Goal: Task Accomplishment & Management: Use online tool/utility

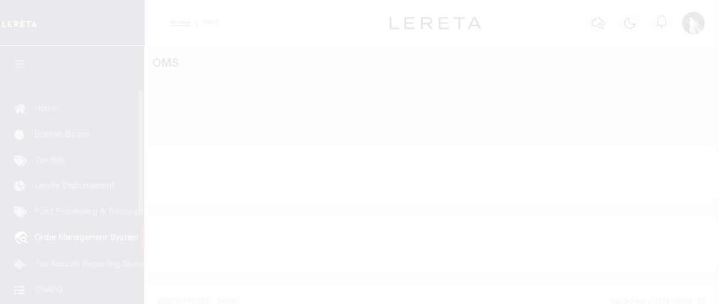
select select "200"
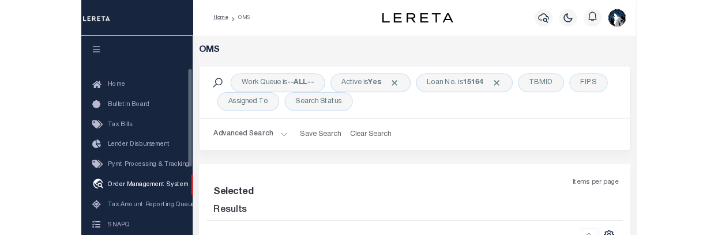
scroll to position [85, 0]
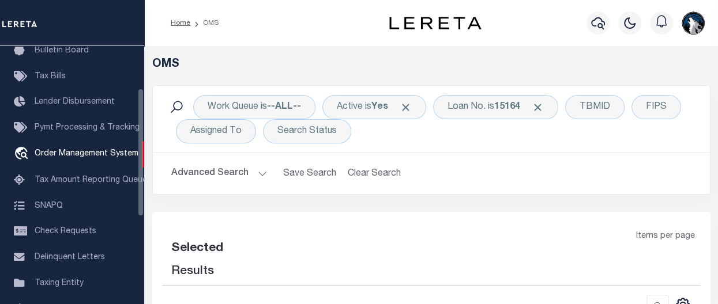
select select "200"
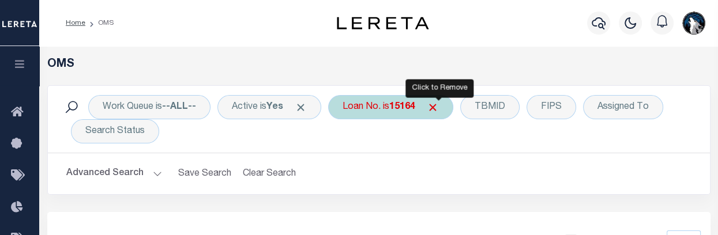
click at [439, 112] on span "Click to Remove" at bounding box center [433, 107] width 12 height 12
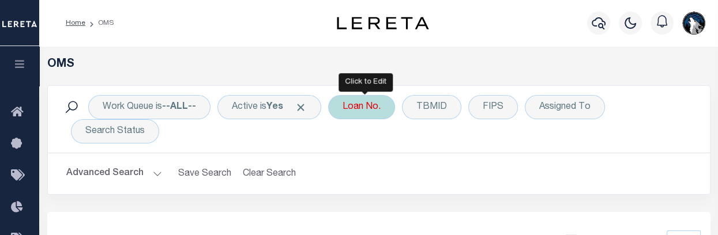
click at [378, 107] on div "Loan No." at bounding box center [361, 107] width 67 height 24
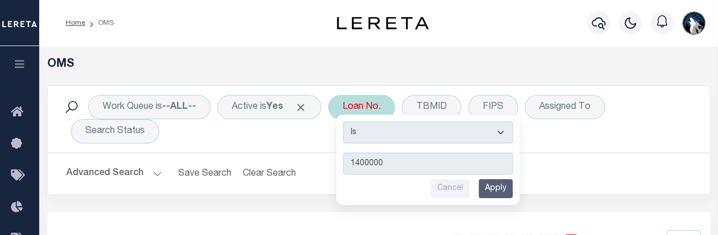
type input "14000001"
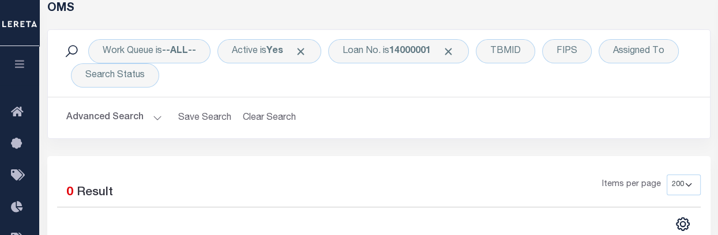
scroll to position [46, 0]
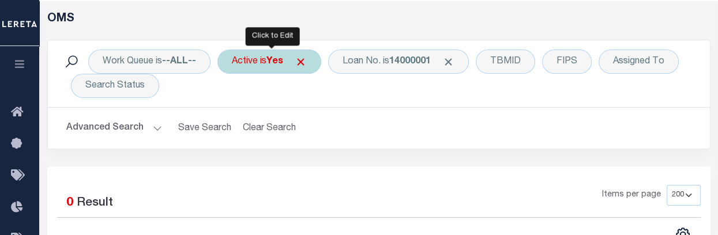
click at [277, 59] on b "Yes" at bounding box center [274, 61] width 17 height 9
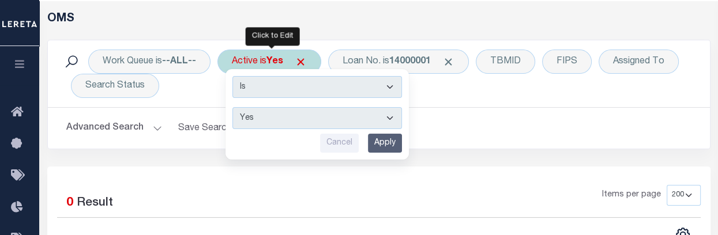
click at [394, 116] on select "Yes No" at bounding box center [317, 118] width 170 height 22
select select "false"
click at [234, 107] on select "Yes No" at bounding box center [317, 118] width 170 height 22
click at [394, 143] on input "Apply" at bounding box center [385, 143] width 34 height 19
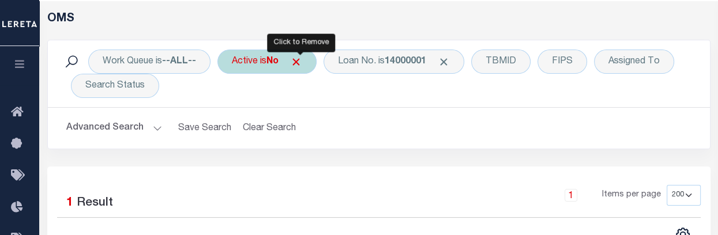
click at [298, 65] on span "Click to Remove" at bounding box center [296, 62] width 12 height 12
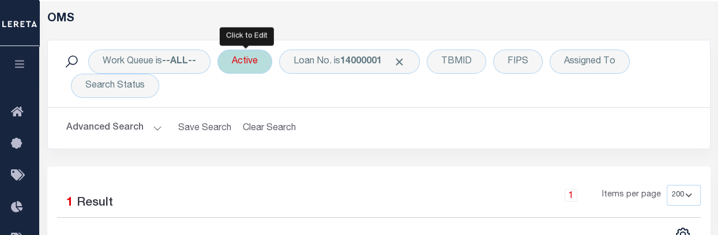
click at [260, 61] on div "Active" at bounding box center [244, 62] width 55 height 24
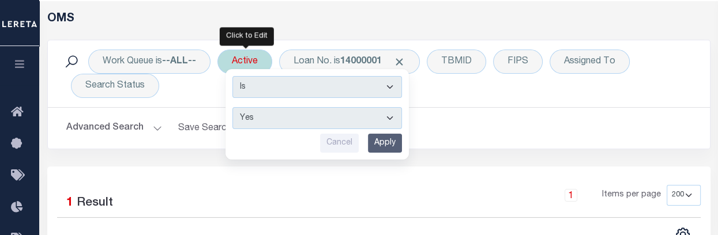
click at [377, 139] on input "Apply" at bounding box center [385, 143] width 34 height 19
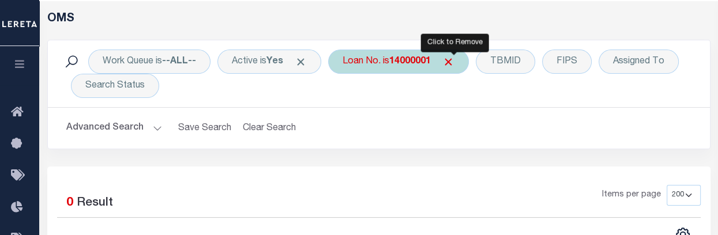
click at [450, 60] on span "Click to Remove" at bounding box center [448, 62] width 12 height 12
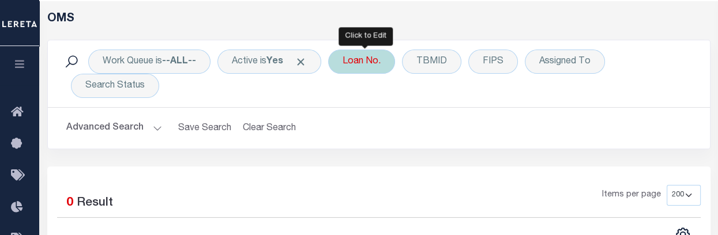
click at [369, 70] on div "Loan No." at bounding box center [361, 62] width 67 height 24
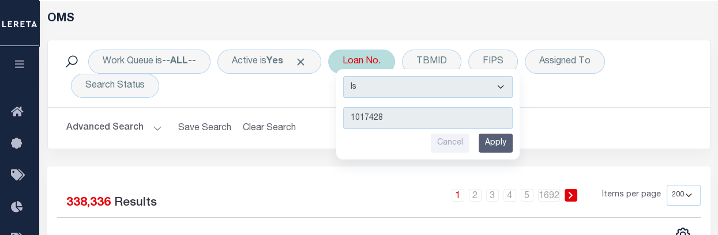
type input "10174281"
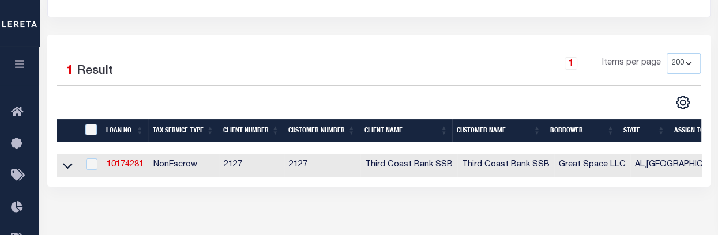
scroll to position [179, 0]
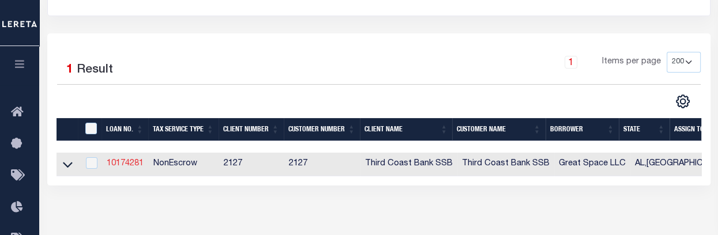
click at [134, 162] on link "10174281" at bounding box center [125, 164] width 37 height 8
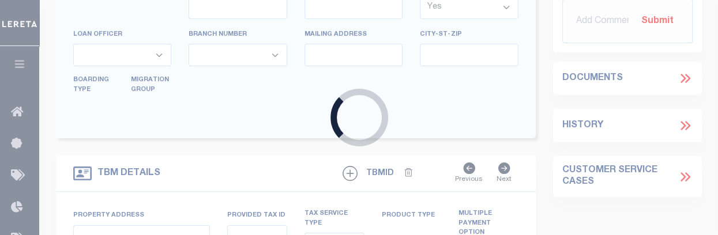
type input "10174281"
type input "Great Space LLC"
select select
select select "NonEscrow"
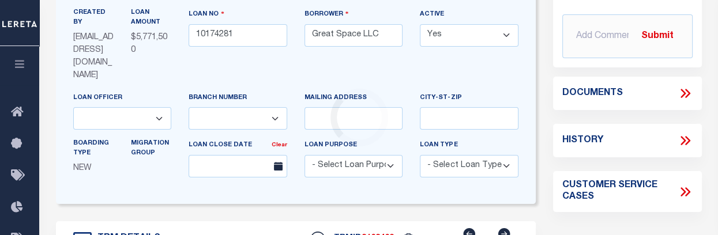
scroll to position [44, 0]
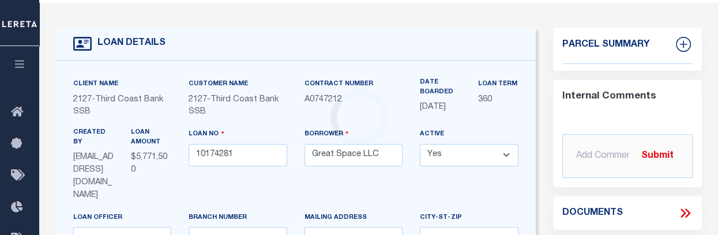
type input "[STREET_ADDRESS]"
select select
type input "Joplin MO 64804"
type input "MO"
select select "[PERSON_NAME]"
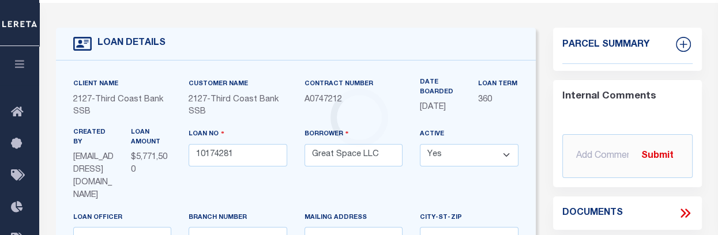
select select "9276"
select select "3683"
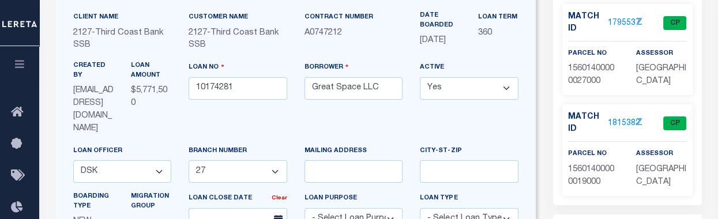
scroll to position [97, 0]
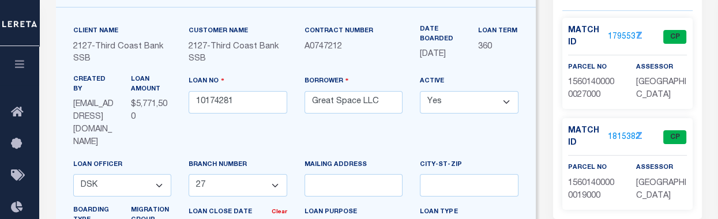
click at [618, 33] on link "1795537" at bounding box center [624, 37] width 32 height 12
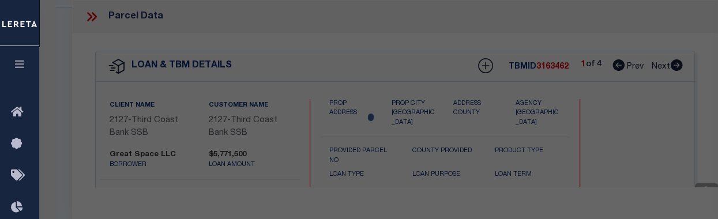
checkbox input "false"
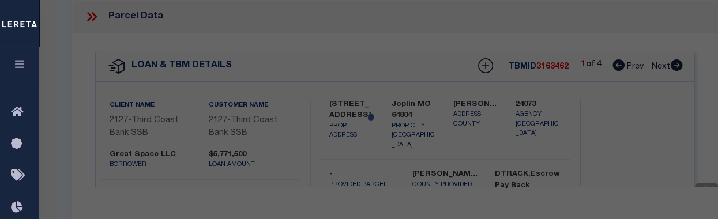
select select "CP"
type input "[GEOGRAPHIC_DATA]"
select select
type input "[GEOGRAPHIC_DATA]"
checkbox input "false"
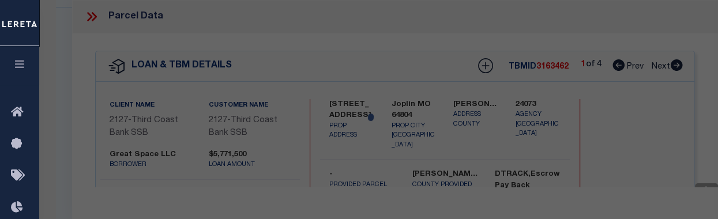
type input "MO"
type textarea "S1/2 NW SE & 20' SQ IN SE COR NE SW"
type textarea "Tax ID Special Project"
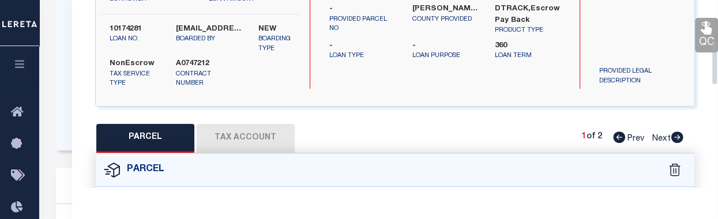
scroll to position [191, 0]
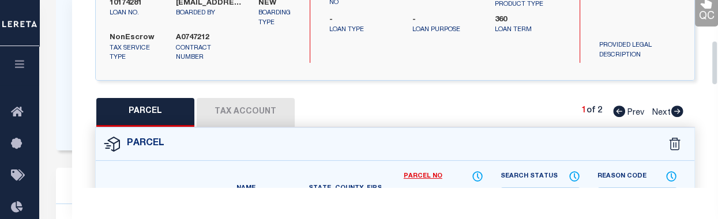
drag, startPoint x: 713, startPoint y: 35, endPoint x: 714, endPoint y: 82, distance: 46.7
click at [714, 82] on div "Parcel Data QC QC QC - Select Status - Ready to QC" at bounding box center [395, 93] width 646 height 187
click at [262, 114] on button "Tax Account" at bounding box center [246, 112] width 98 height 29
select select "100"
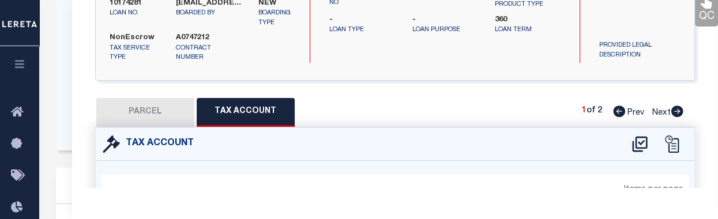
select select "100"
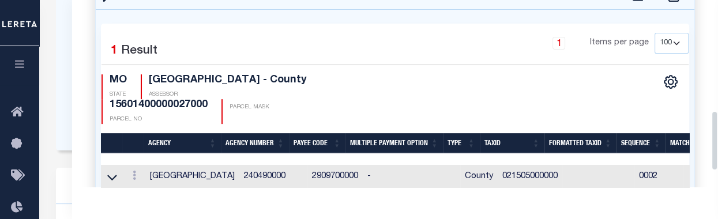
scroll to position [344, 0]
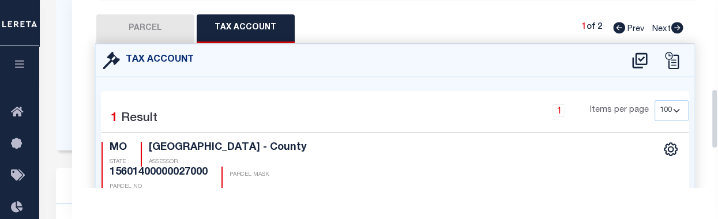
drag, startPoint x: 716, startPoint y: 108, endPoint x: 720, endPoint y: 134, distance: 26.8
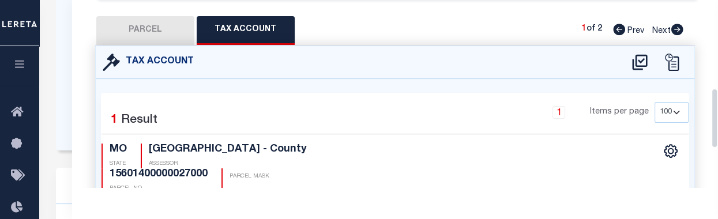
click at [676, 33] on icon at bounding box center [677, 30] width 12 height 12
select select "AS"
checkbox input "false"
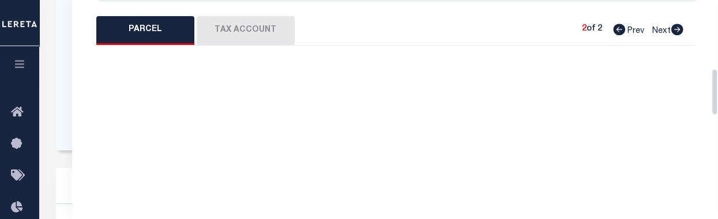
select select "CP"
type input "[GEOGRAPHIC_DATA]"
select select
type input "[GEOGRAPHIC_DATA] 187"
checkbox input "false"
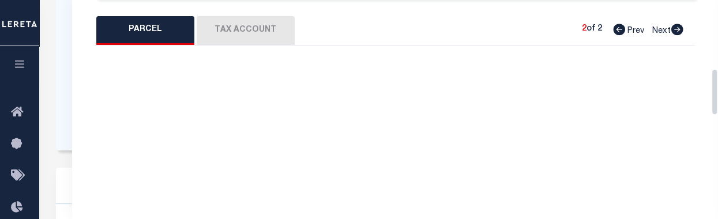
type input "[GEOGRAPHIC_DATA]"
type textarea "N1/2 SE SW EX W 228.5' & W 1/4 S1/2 SE SW EX HWY & W 165' E 3/4 S1/2 SE SW"
type textarea "Tax ID Special Project"
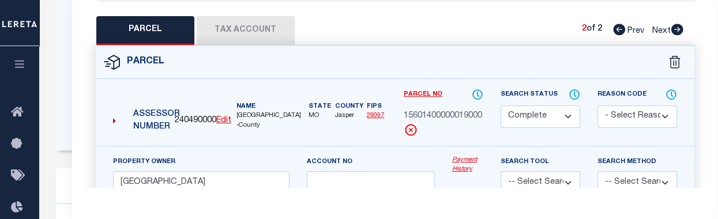
click at [259, 31] on button "Tax Account" at bounding box center [246, 30] width 98 height 29
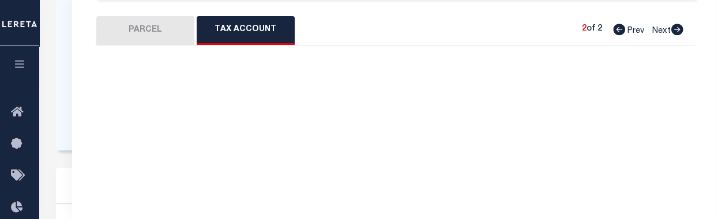
select select "100"
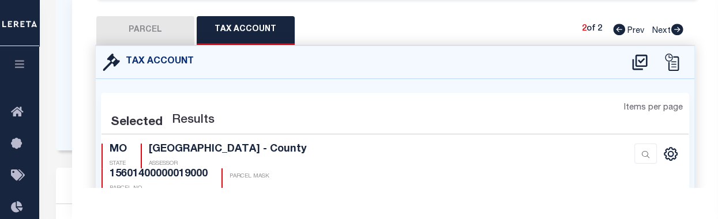
select select "100"
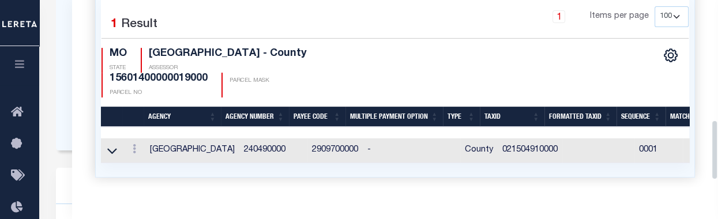
scroll to position [371, 0]
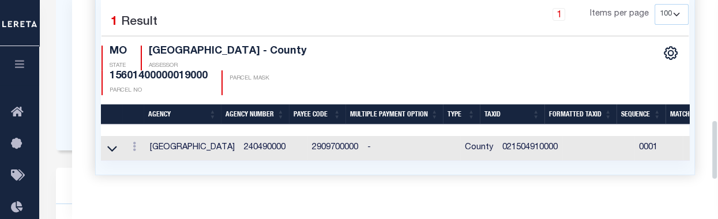
drag, startPoint x: 716, startPoint y: 99, endPoint x: 710, endPoint y: 131, distance: 33.3
click at [710, 131] on div "Parcel Data QC QC QC - Select Status - Ready to QC" at bounding box center [395, 93] width 646 height 187
click at [130, 145] on link at bounding box center [134, 148] width 13 height 9
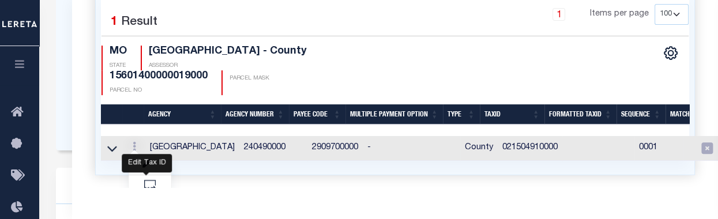
click at [147, 160] on icon "" at bounding box center [146, 164] width 9 height 9
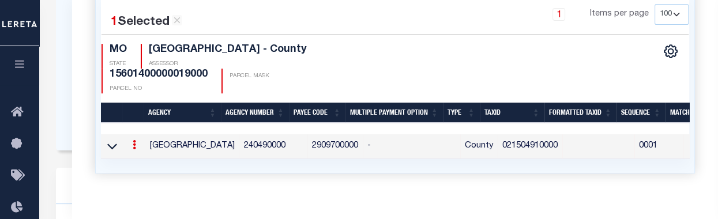
type input "021504910000"
type textarea "$$$$$$$$$$$$$"
checkbox input "true"
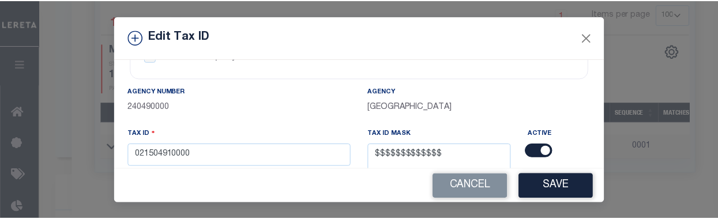
scroll to position [49, 0]
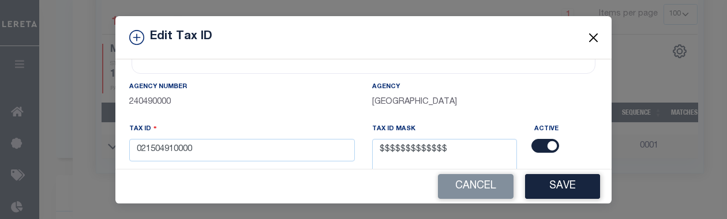
click at [586, 31] on button "Close" at bounding box center [593, 37] width 15 height 15
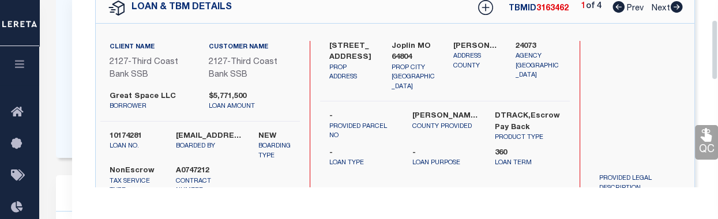
scroll to position [60, 0]
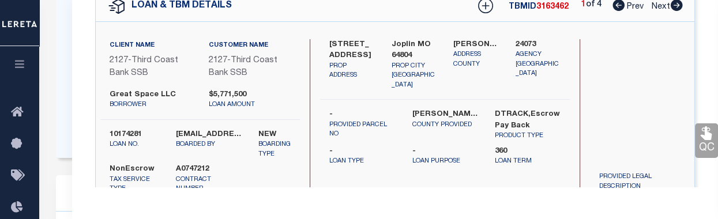
drag, startPoint x: 716, startPoint y: 159, endPoint x: 724, endPoint y: 58, distance: 100.7
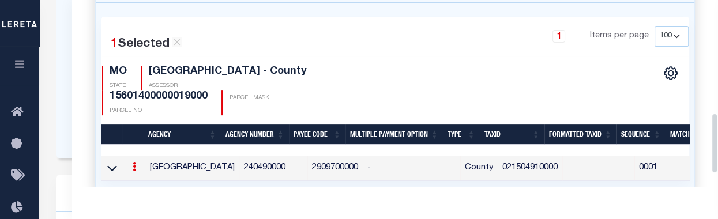
scroll to position [351, 0]
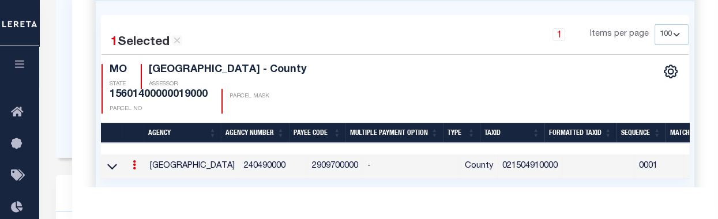
drag, startPoint x: 715, startPoint y: 66, endPoint x: 722, endPoint y: 161, distance: 94.9
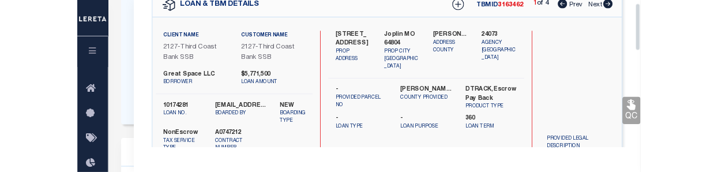
scroll to position [0, 0]
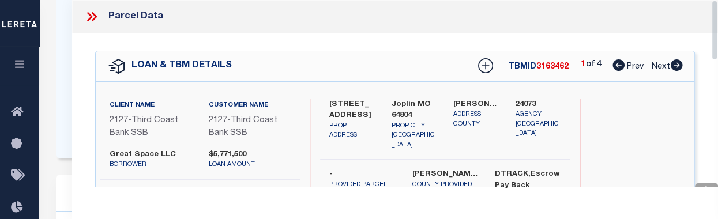
drag, startPoint x: 714, startPoint y: 142, endPoint x: 706, endPoint y: 19, distance: 123.7
click at [706, 22] on div "Parcel Data QC QC QC - Select Status - Ready to QC" at bounding box center [395, 93] width 646 height 187
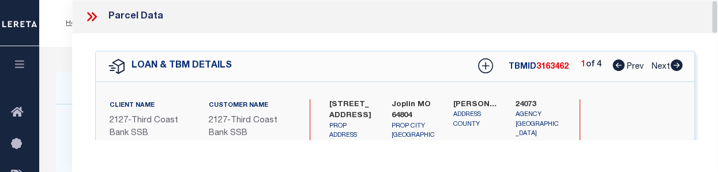
click at [715, 17] on div "Parcel Data QC QC QC - Select Status - Ready to QC" at bounding box center [395, 70] width 646 height 140
click at [92, 16] on icon at bounding box center [91, 16] width 15 height 15
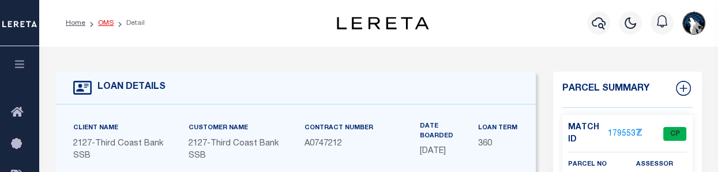
click at [101, 21] on link "OMS" at bounding box center [106, 23] width 16 height 7
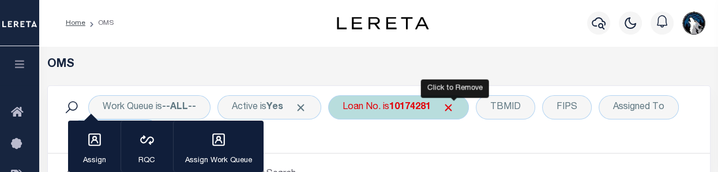
click at [452, 107] on span "Click to Remove" at bounding box center [448, 107] width 12 height 12
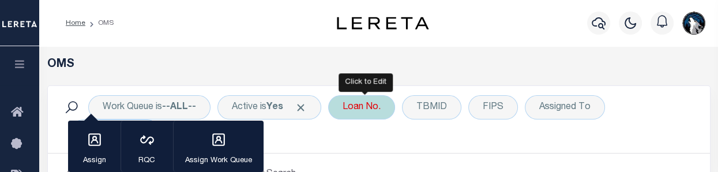
click at [367, 112] on div "Loan No." at bounding box center [361, 107] width 67 height 24
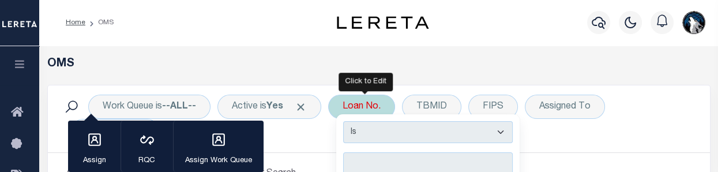
scroll to position [2, 0]
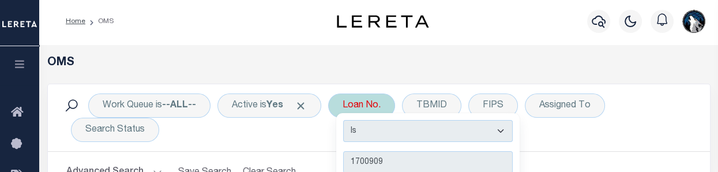
type input "17009094"
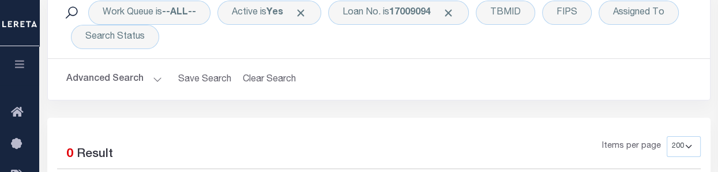
scroll to position [83, 0]
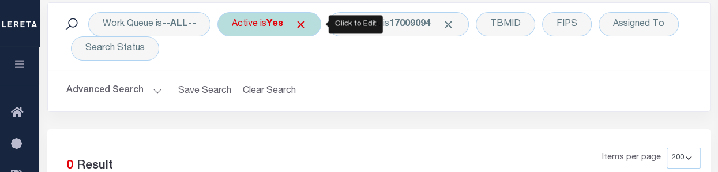
click at [283, 24] on b "Yes" at bounding box center [274, 24] width 17 height 9
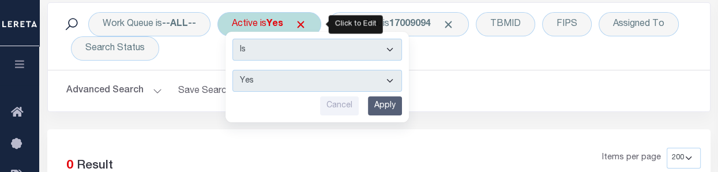
click at [393, 80] on select "Yes No" at bounding box center [317, 81] width 170 height 22
select select "false"
click at [234, 70] on select "Yes No" at bounding box center [317, 81] width 170 height 22
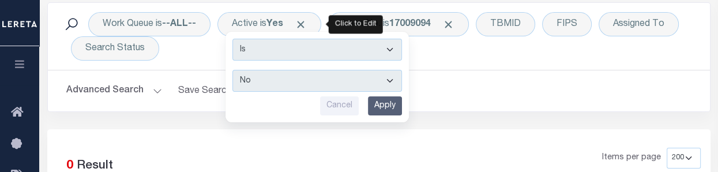
click at [386, 110] on input "Apply" at bounding box center [385, 105] width 34 height 19
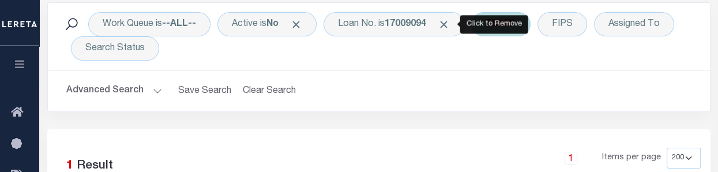
click at [447, 25] on span "Click to Remove" at bounding box center [444, 24] width 12 height 12
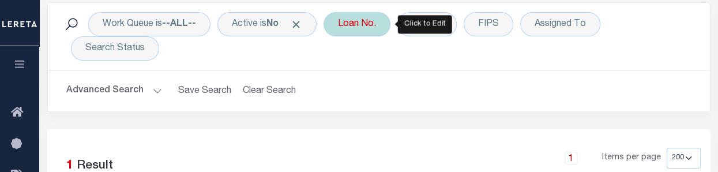
click at [389, 28] on div "Loan No." at bounding box center [357, 24] width 67 height 24
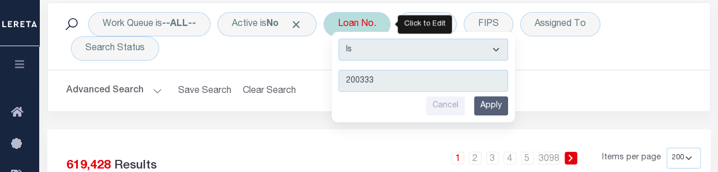
type input "2003334"
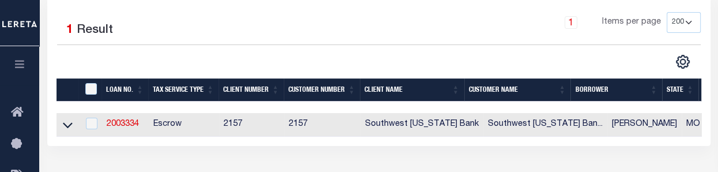
scroll to position [238, 0]
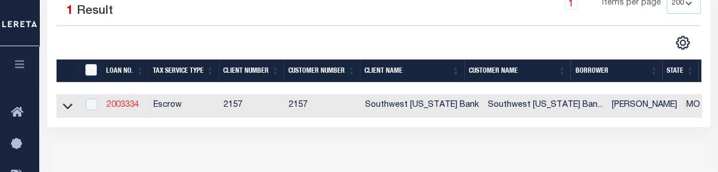
click at [125, 107] on link "2003334" at bounding box center [123, 105] width 32 height 8
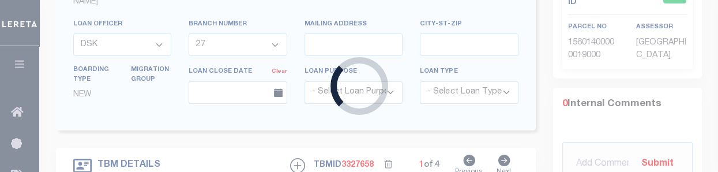
type input "2003334"
type input "[PERSON_NAME]"
select select "False"
select select
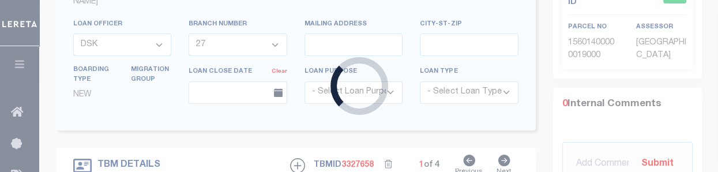
select select "Escrow"
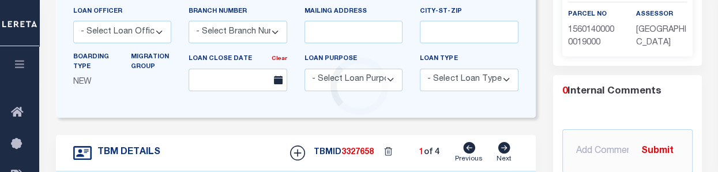
type input "1614 [US_STATE]/ 2402 [PERSON_NAME]"
select select
select select "Jasper"
select select "9523"
select select "3755"
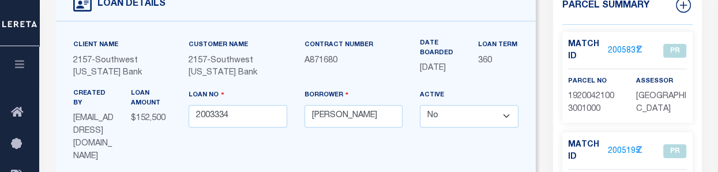
scroll to position [80, 0]
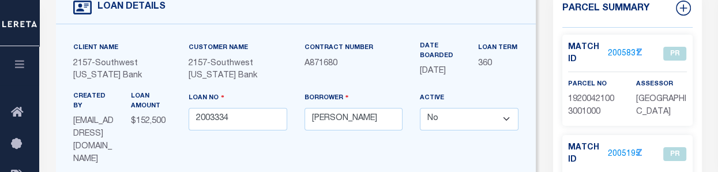
click at [621, 51] on link "2005831" at bounding box center [624, 54] width 32 height 12
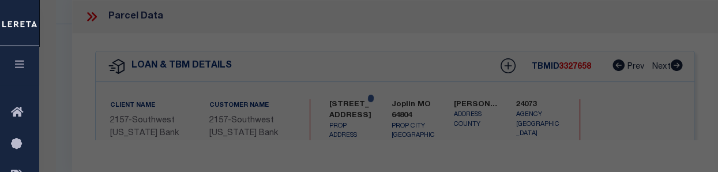
select select "AS"
checkbox input "false"
select select "PR"
type input "[PERSON_NAME] & [PERSON_NAME] J"
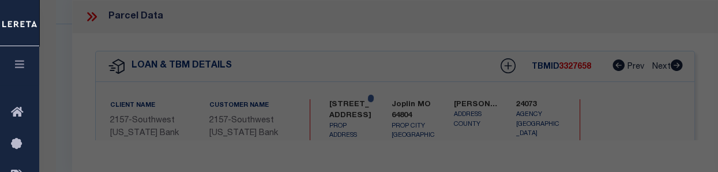
type input "[PHONE_NUMBER]"
select select "AGW"
select select
type input "2402 [PERSON_NAME]"
type input "Joplin MO 64804"
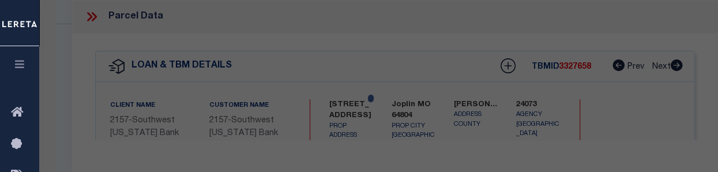
type textarea "H FENIX ADD LOT 165"
type textarea "Tax ID Special Project"
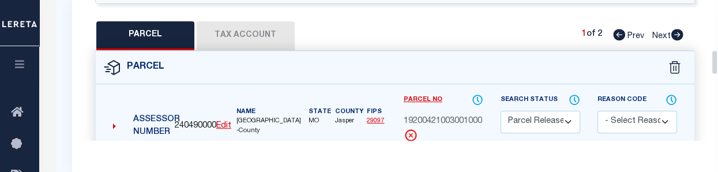
scroll to position [272, 0]
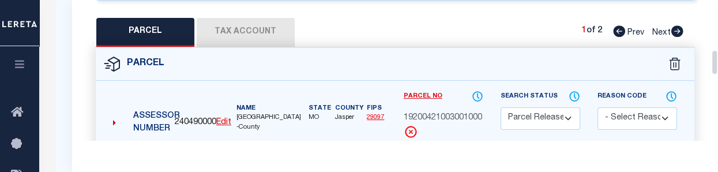
drag, startPoint x: 713, startPoint y: 16, endPoint x: 715, endPoint y: 66, distance: 50.2
click at [715, 66] on div "Parcel Data QC QC QC - Select Status - Ready to QC" at bounding box center [395, 70] width 646 height 140
click at [245, 26] on button "Tax Account" at bounding box center [246, 32] width 98 height 29
select select "100"
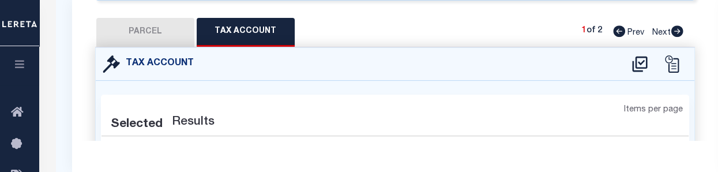
select select "100"
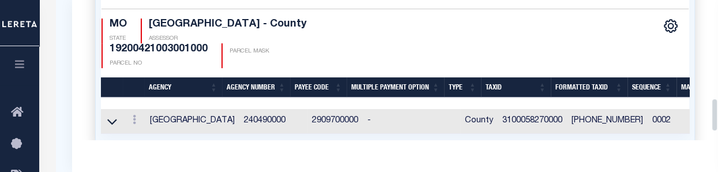
scroll to position [396, 0]
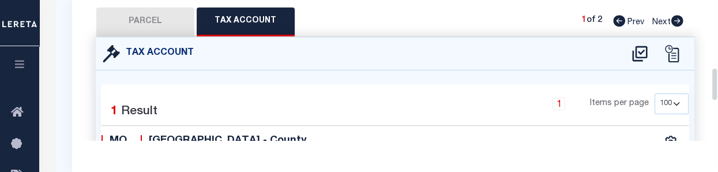
drag, startPoint x: 715, startPoint y: 91, endPoint x: 677, endPoint y: 93, distance: 38.1
click at [709, 95] on div "Parcel Data QC QC QC - Select Status - Ready to QC" at bounding box center [395, 70] width 646 height 140
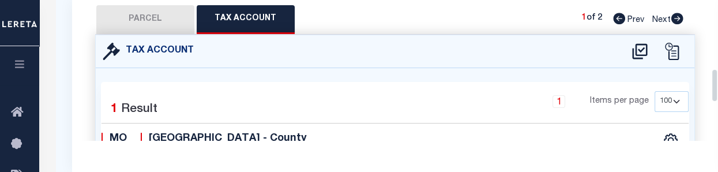
click at [676, 14] on icon at bounding box center [677, 19] width 12 height 12
select select "AS"
select select
checkbox input "false"
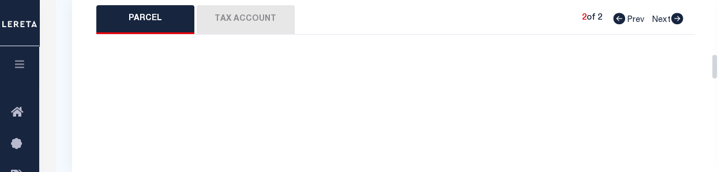
select select "PR"
type input "CHILDS [PERSON_NAME]"
select select "AGW"
select select
type input "1614 [US_STATE]"
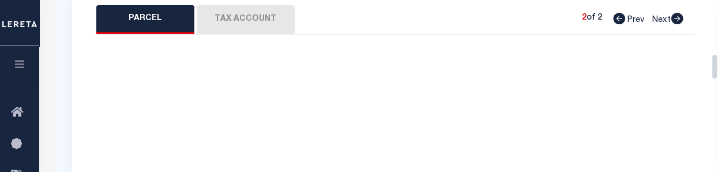
checkbox input "false"
type input "Joplin MO 64804"
type textarea "Acres 0.1102 [PERSON_NAME][STREET_ADDRESS]"
type textarea "Tax ID Special Project"
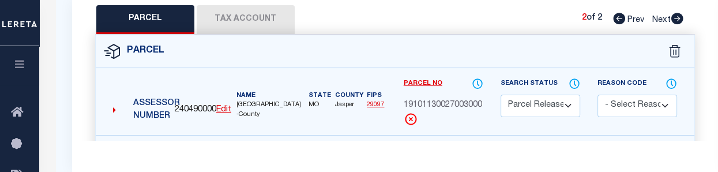
click at [258, 23] on button "Tax Account" at bounding box center [246, 19] width 98 height 29
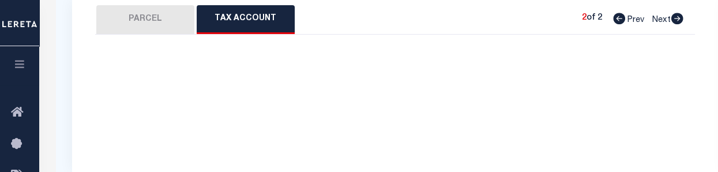
select select "100"
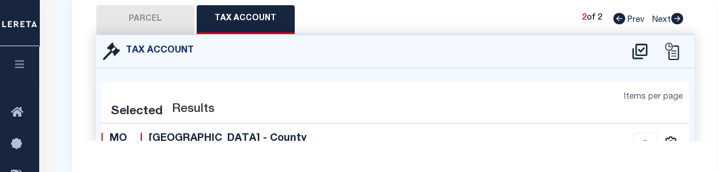
select select "100"
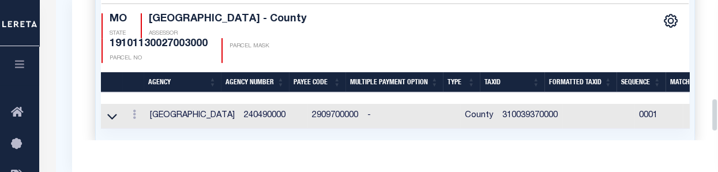
drag, startPoint x: 715, startPoint y: 79, endPoint x: 724, endPoint y: 107, distance: 29.2
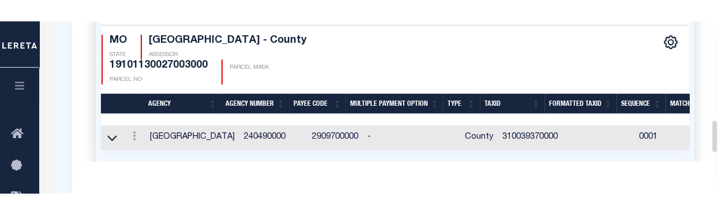
scroll to position [396, 0]
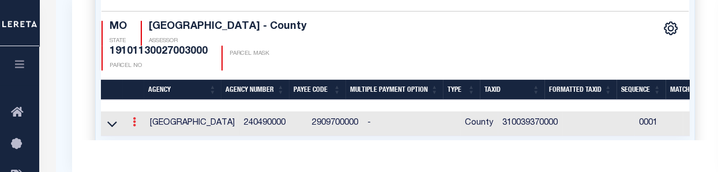
click at [134, 121] on icon at bounding box center [134, 121] width 3 height 9
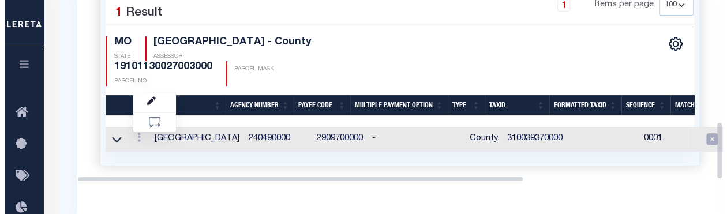
scroll to position [381, 0]
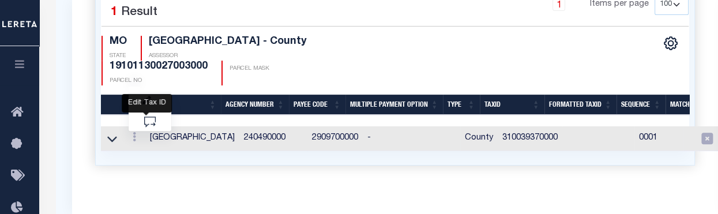
click at [149, 99] on icon "" at bounding box center [146, 100] width 9 height 9
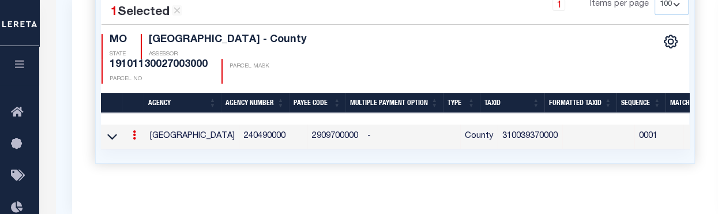
type input "310039370000"
checkbox input "false"
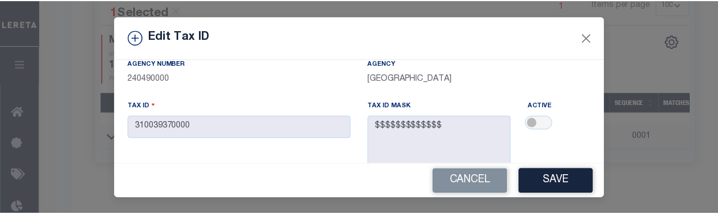
scroll to position [0, 0]
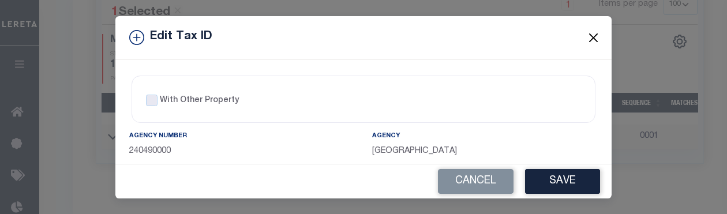
click at [591, 34] on button "Close" at bounding box center [593, 37] width 15 height 15
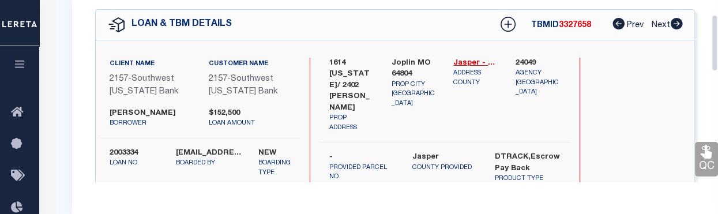
scroll to position [47, 0]
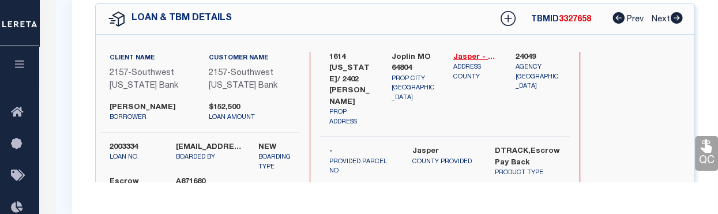
drag, startPoint x: 715, startPoint y: 134, endPoint x: 720, endPoint y: 28, distance: 106.2
click at [400, 183] on div "- Loan Type" at bounding box center [362, 193] width 83 height 21
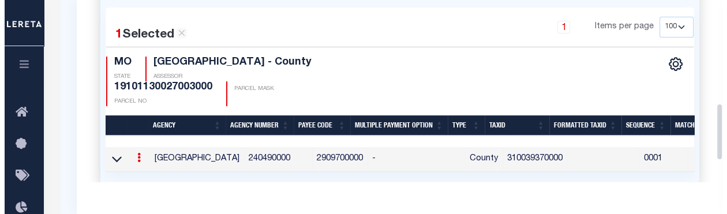
scroll to position [367, 0]
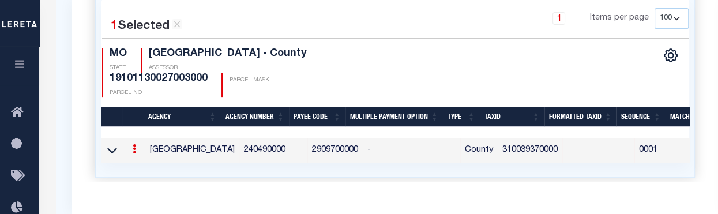
drag, startPoint x: 713, startPoint y: 51, endPoint x: 719, endPoint y: 150, distance: 99.4
click at [133, 148] on icon at bounding box center [134, 148] width 3 height 9
click at [145, 163] on icon "" at bounding box center [146, 165] width 9 height 9
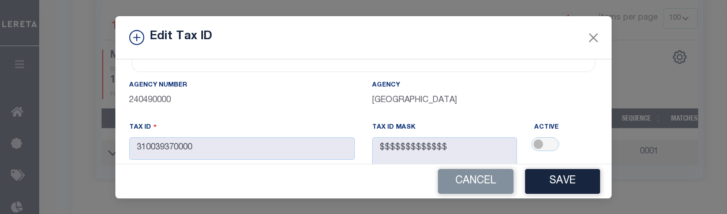
scroll to position [67, 0]
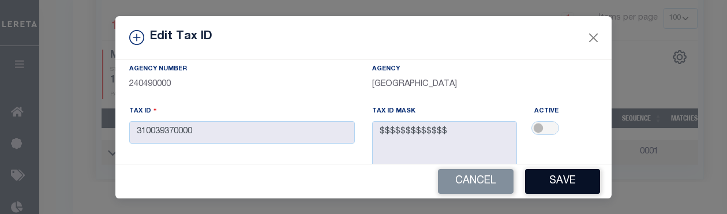
click at [545, 179] on button "Save" at bounding box center [562, 181] width 75 height 25
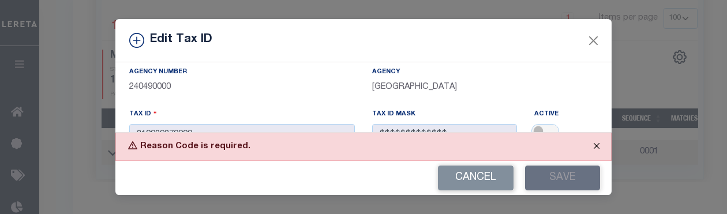
click at [597, 144] on button "Close" at bounding box center [596, 145] width 29 height 25
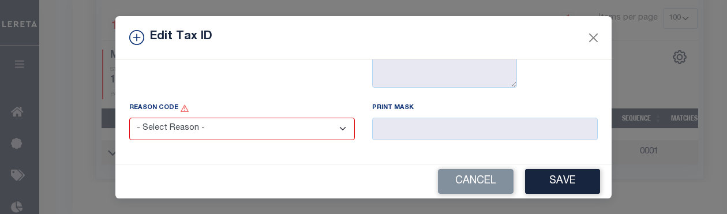
scroll to position [182, 0]
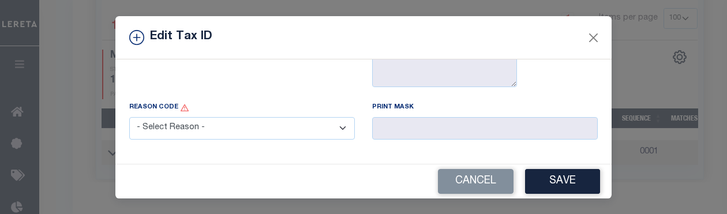
click at [334, 127] on select "- Select Reason - 099 - Other (Provide additional detail) ACT - Agency Changed …" at bounding box center [241, 128] width 225 height 22
select select "099"
click at [129, 118] on select "- Select Reason - 099 - Other (Provide additional detail) ACT - Agency Changed …" at bounding box center [241, 128] width 225 height 22
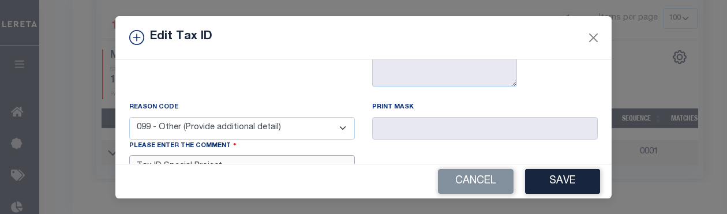
click at [314, 157] on textarea "Tax ID Special Project" at bounding box center [241, 172] width 225 height 35
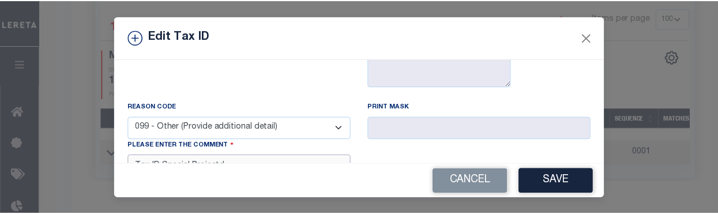
scroll to position [191, 0]
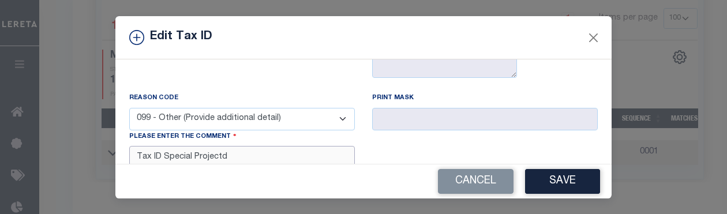
type textarea "Tax ID Special Project"
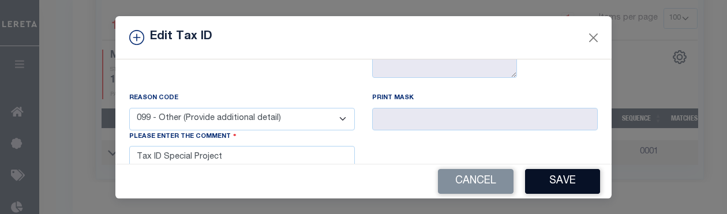
click at [535, 182] on button "Save" at bounding box center [562, 181] width 75 height 25
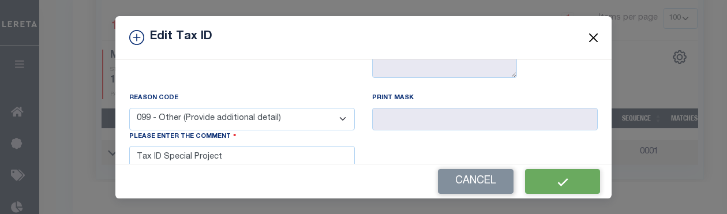
click at [586, 36] on button "Close" at bounding box center [593, 37] width 15 height 15
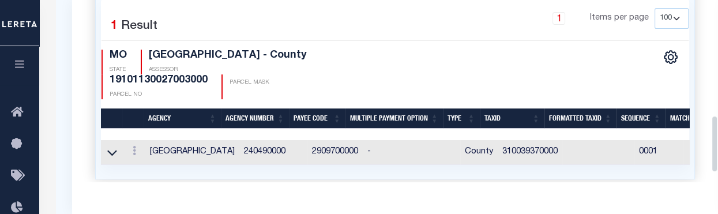
select select
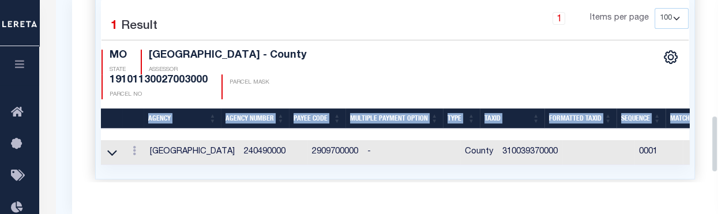
drag, startPoint x: 717, startPoint y: 134, endPoint x: 713, endPoint y: 79, distance: 55.5
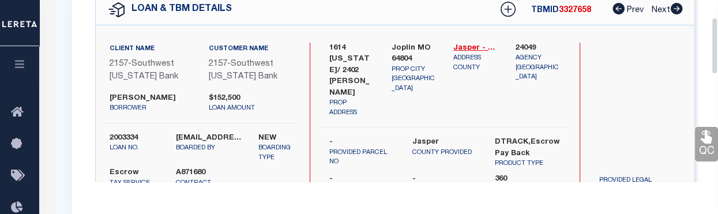
scroll to position [0, 0]
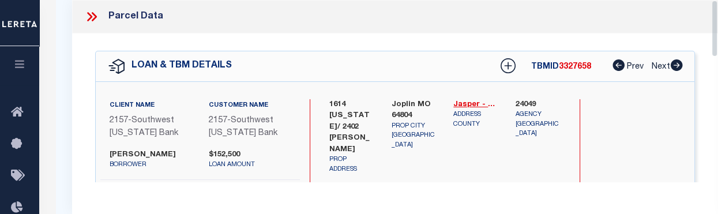
drag, startPoint x: 716, startPoint y: 130, endPoint x: 716, endPoint y: -11, distance: 140.7
click at [101, 12] on div at bounding box center [96, 16] width 24 height 15
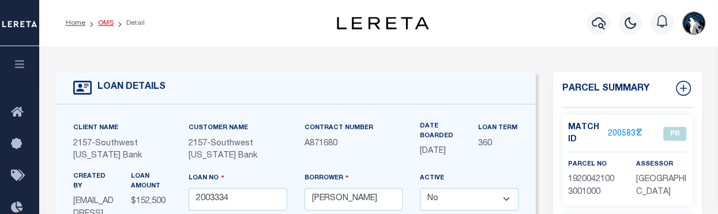
click at [104, 22] on link "OMS" at bounding box center [106, 23] width 16 height 7
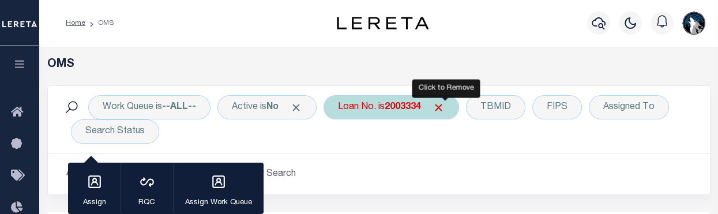
click at [442, 103] on span "Click to Remove" at bounding box center [439, 107] width 12 height 12
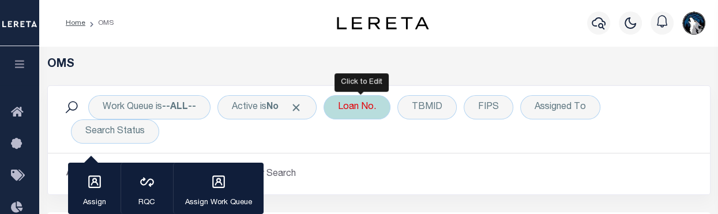
click at [374, 108] on div "Loan No." at bounding box center [357, 107] width 67 height 24
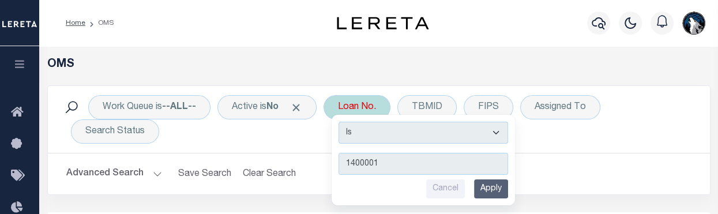
type input "14000011"
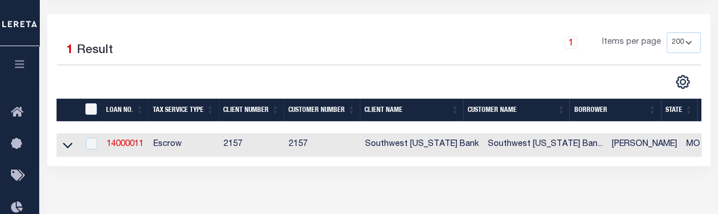
scroll to position [205, 0]
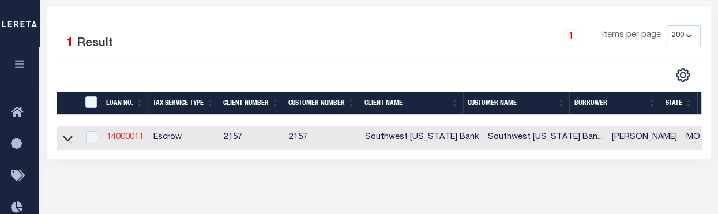
click at [133, 134] on link "14000011" at bounding box center [125, 137] width 37 height 8
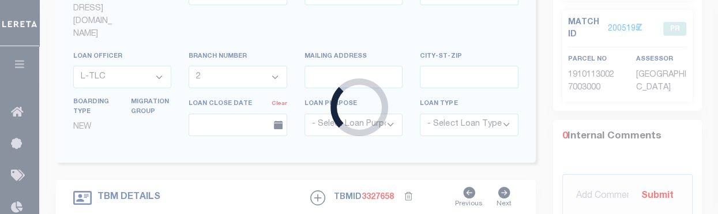
type input "14000011"
type input "[PERSON_NAME]"
select select "9515"
select select "18199"
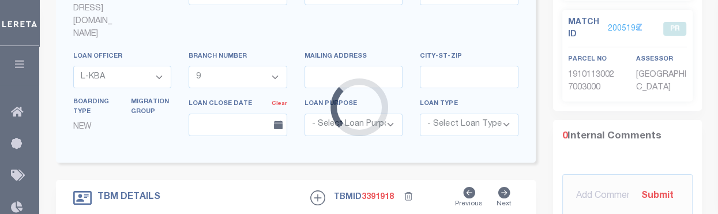
scroll to position [144, 0]
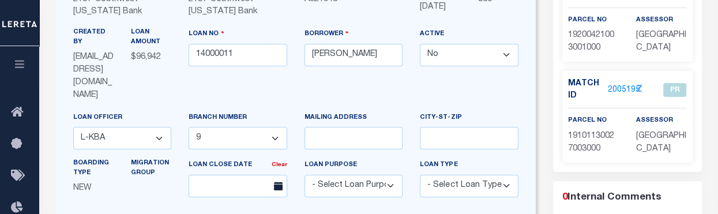
type input "365 [PERSON_NAME]"
select select
type input "Oronogo MO 64865"
select select "9515"
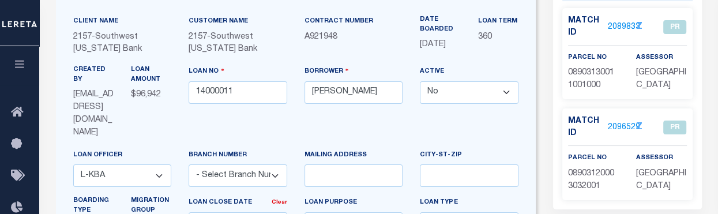
scroll to position [83, 0]
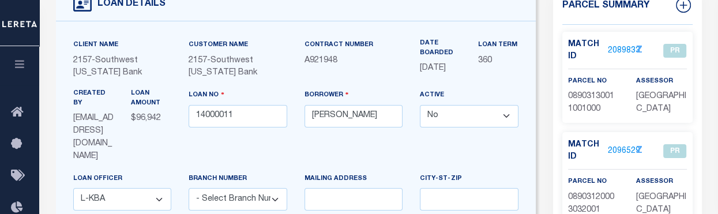
click at [616, 47] on link "2089833" at bounding box center [624, 51] width 32 height 12
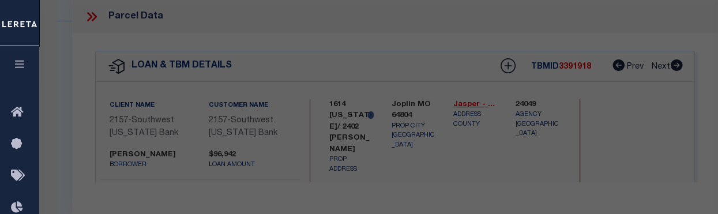
select select "AS"
select select
checkbox input "false"
select select "PR"
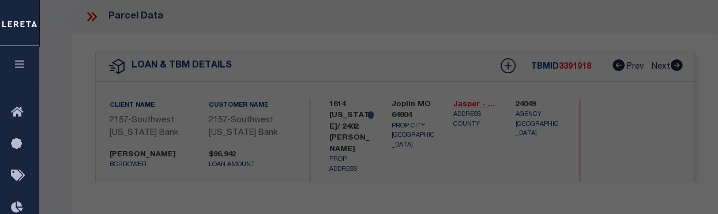
type input "[PERSON_NAME] & [PERSON_NAME]"
select select
checkbox input "false"
type input "Oronogo MO 64865"
type textarea "ORONOGO MISC BEG 88' N & 160' E SW COR NE SW S 30' E 110' N 170' E 15.3' N 990'…"
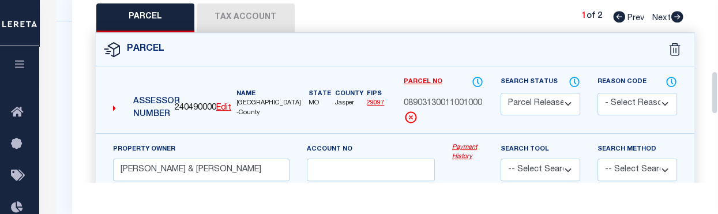
scroll to position [279, 0]
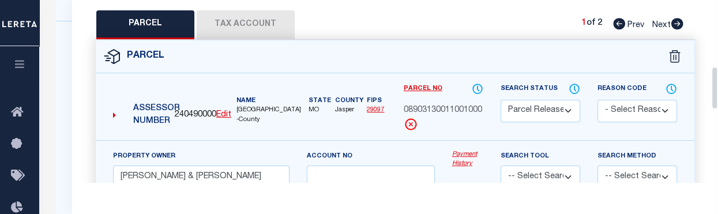
drag, startPoint x: 713, startPoint y: 21, endPoint x: 720, endPoint y: 88, distance: 67.3
click at [235, 31] on button "Tax Account" at bounding box center [246, 24] width 98 height 29
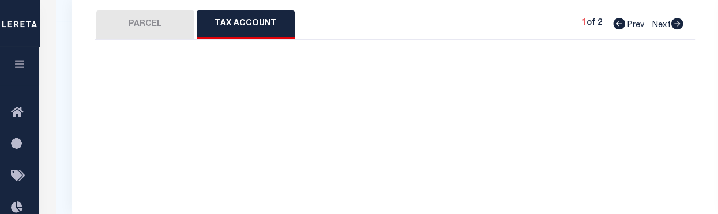
select select "100"
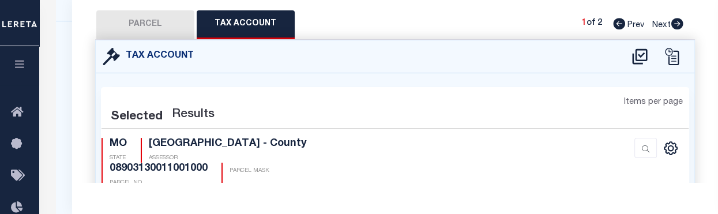
select select "100"
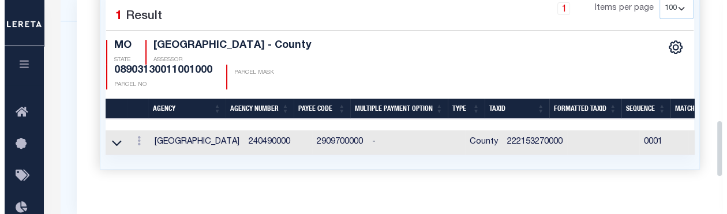
scroll to position [381, 0]
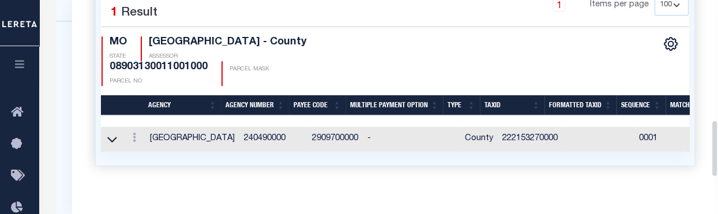
drag, startPoint x: 713, startPoint y: 118, endPoint x: 715, endPoint y: 150, distance: 32.3
click at [715, 150] on div "Parcel Data QC QC QC - Select Status - Ready to QC" at bounding box center [395, 91] width 646 height 182
click at [134, 133] on icon at bounding box center [134, 137] width 3 height 9
click at [150, 151] on link at bounding box center [150, 155] width 43 height 19
type input "222153270000"
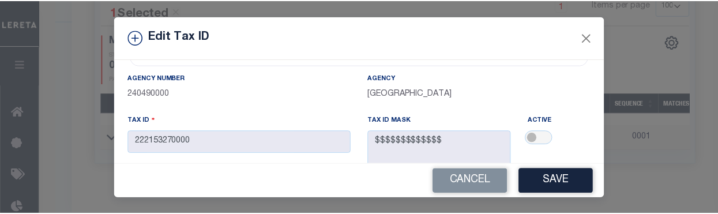
scroll to position [61, 0]
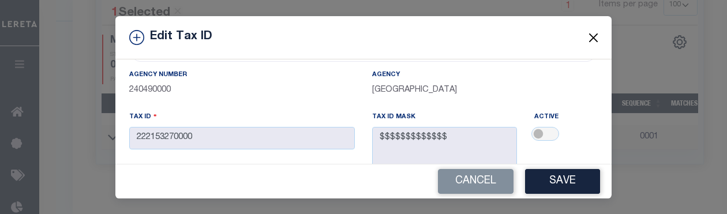
click at [590, 42] on button "Close" at bounding box center [593, 37] width 15 height 15
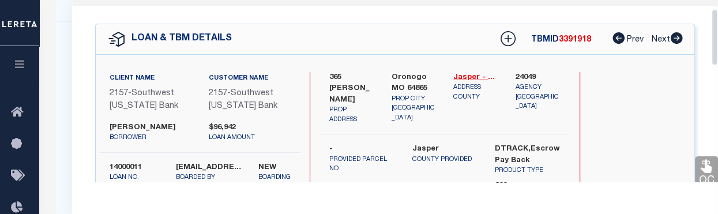
scroll to position [18, 0]
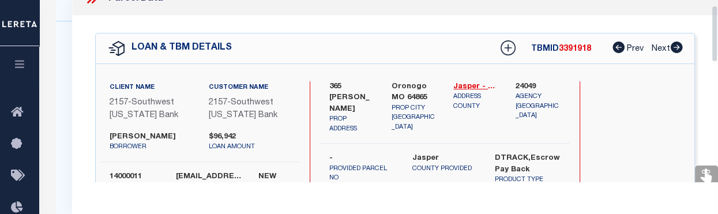
drag, startPoint x: 716, startPoint y: 160, endPoint x: 724, endPoint y: 46, distance: 115.1
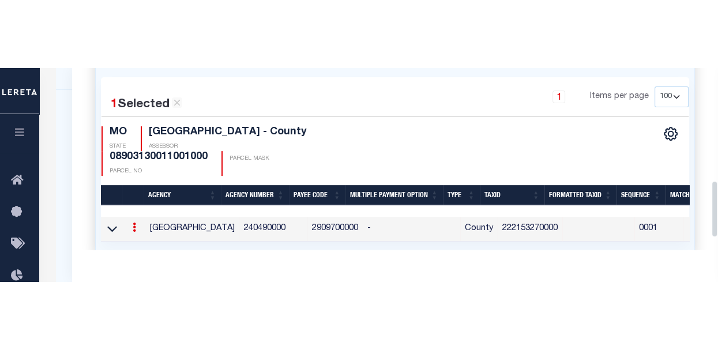
scroll to position [355, 0]
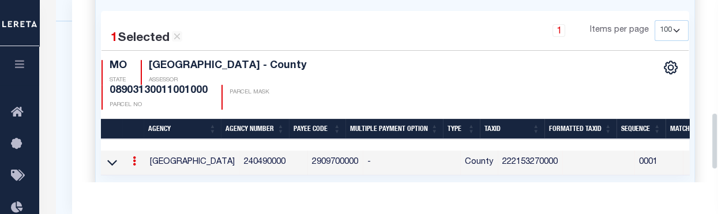
drag, startPoint x: 713, startPoint y: 31, endPoint x: 716, endPoint y: 138, distance: 107.3
click at [716, 138] on div "Parcel Data QC QC QC - Select Status - Ready to QC" at bounding box center [395, 91] width 646 height 182
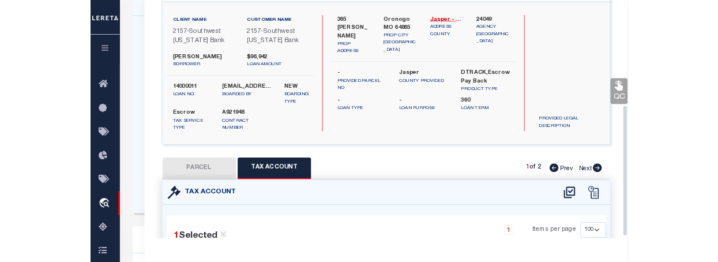
scroll to position [260, 0]
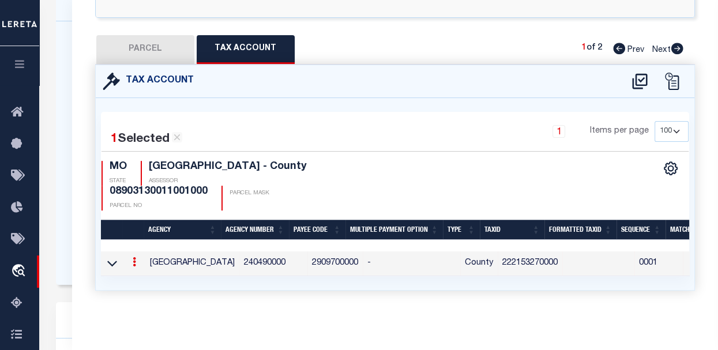
drag, startPoint x: 715, startPoint y: 206, endPoint x: 758, endPoint y: 230, distance: 49.1
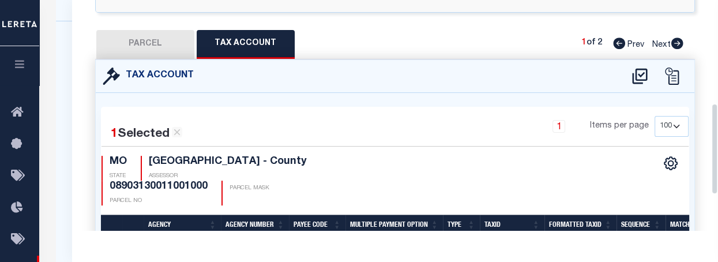
drag, startPoint x: 709, startPoint y: 98, endPoint x: 712, endPoint y: 89, distance: 9.3
click at [712, 89] on div "Parcel Data QC QC QC - Select Status - Ready to QC" at bounding box center [395, 115] width 646 height 230
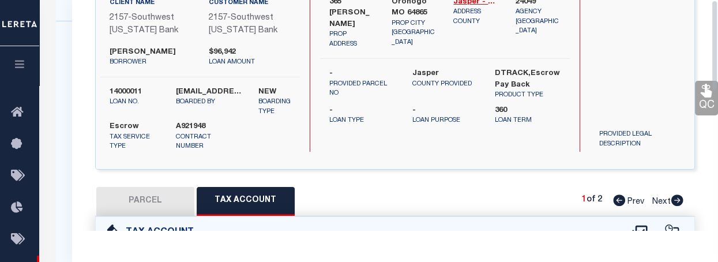
scroll to position [0, 0]
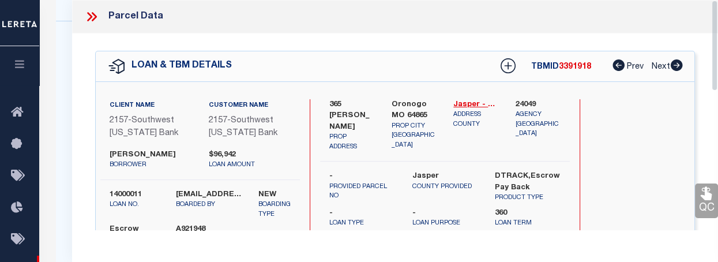
drag, startPoint x: 713, startPoint y: 86, endPoint x: 719, endPoint y: 5, distance: 80.9
click at [96, 18] on icon at bounding box center [91, 16] width 15 height 15
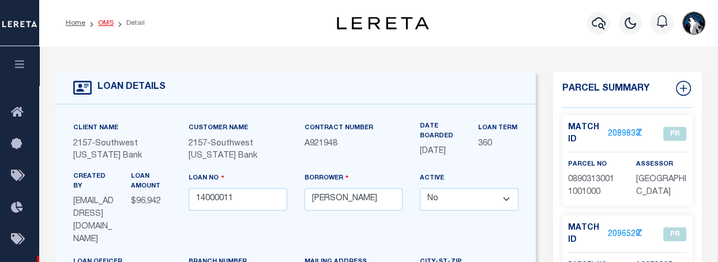
click at [111, 22] on link "OMS" at bounding box center [106, 23] width 16 height 7
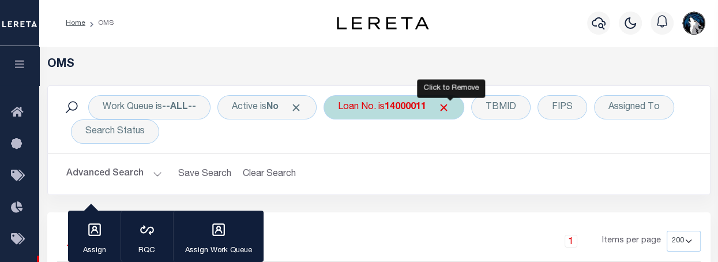
click at [450, 107] on span "Click to Remove" at bounding box center [444, 107] width 12 height 12
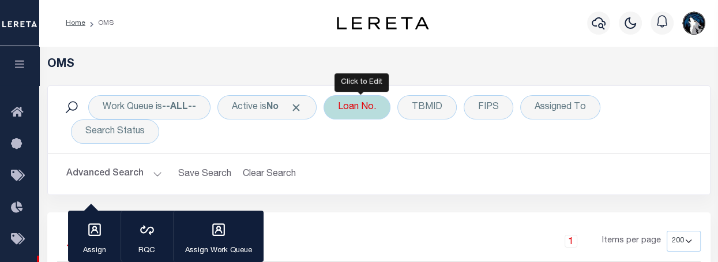
click at [371, 114] on div "Loan No." at bounding box center [357, 107] width 67 height 24
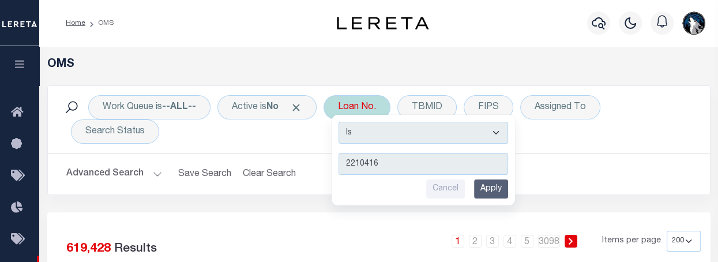
type input "22104165"
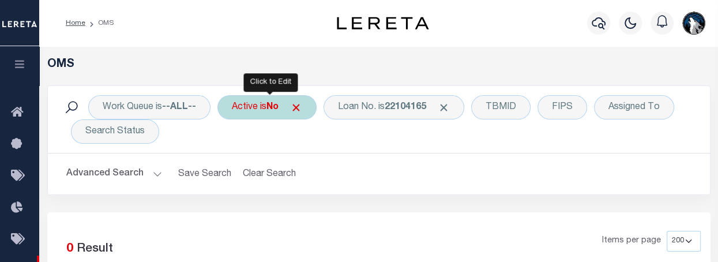
click at [276, 109] on b "No" at bounding box center [272, 107] width 12 height 9
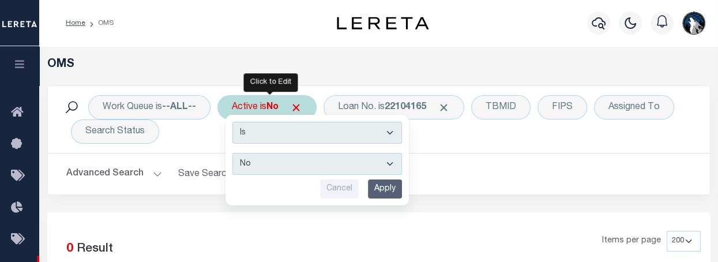
click at [390, 165] on select "Yes No" at bounding box center [317, 164] width 170 height 22
select select "true"
click at [234, 153] on select "Yes No" at bounding box center [317, 164] width 170 height 22
click at [389, 190] on input "Apply" at bounding box center [385, 188] width 34 height 19
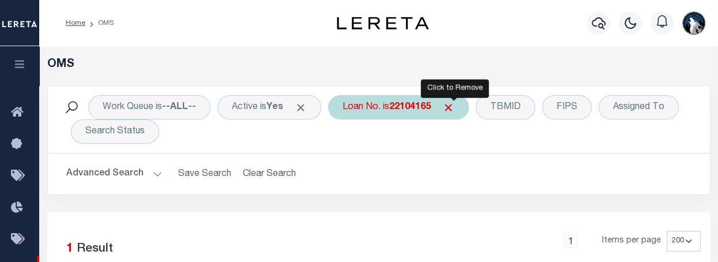
click at [454, 108] on span "Click to Remove" at bounding box center [448, 107] width 12 height 12
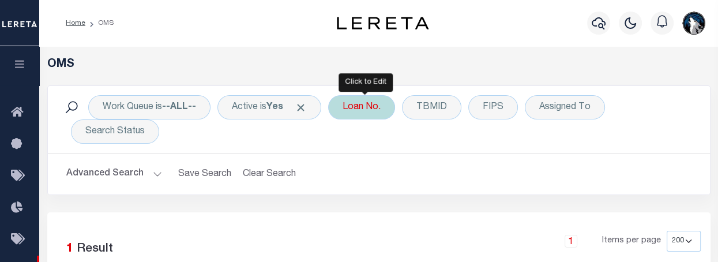
click at [369, 114] on div "Loan No." at bounding box center [361, 107] width 67 height 24
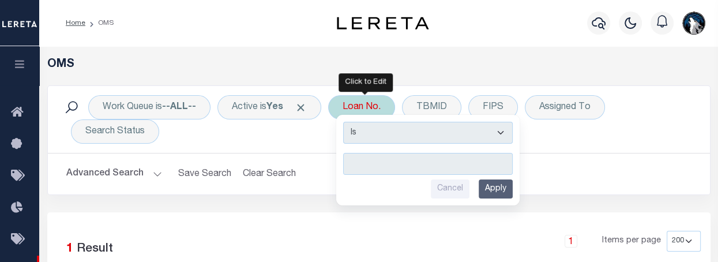
click at [364, 164] on input "text" at bounding box center [428, 164] width 170 height 22
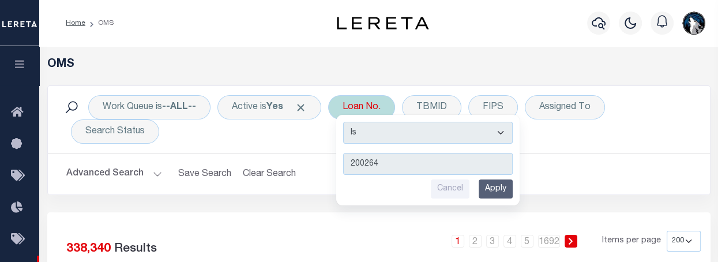
type input "2002643"
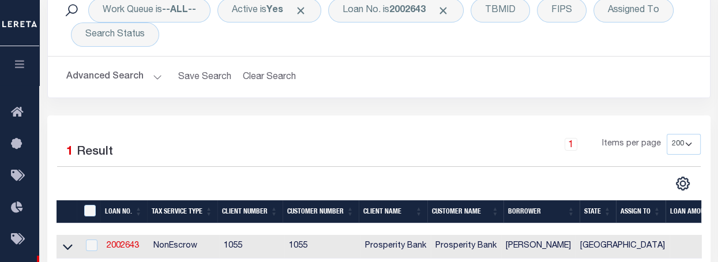
scroll to position [108, 0]
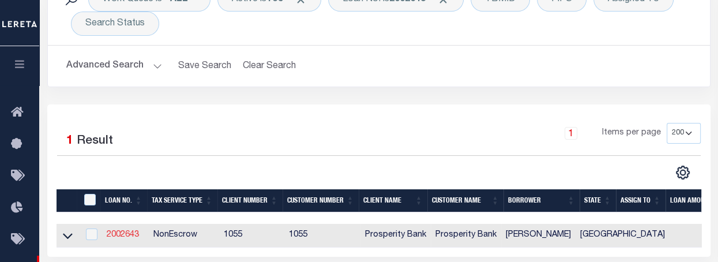
click at [127, 236] on link "2002643" at bounding box center [123, 235] width 32 height 8
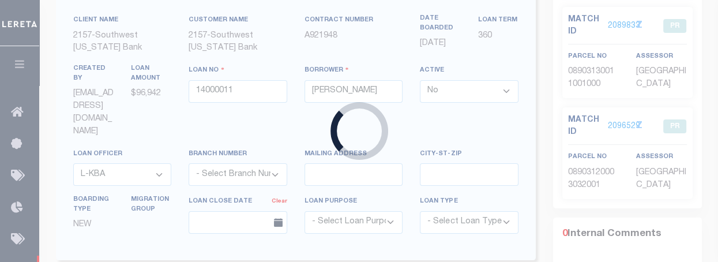
type input "2002643"
type input "[PERSON_NAME]"
select select "True"
select select
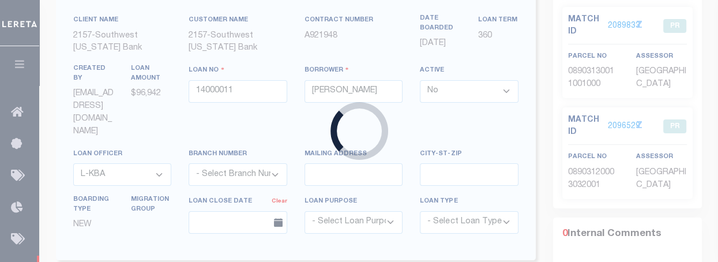
type input "[STREET_ADDRESS]"
type input "[PERSON_NAME] TX 75070"
select select "100"
select select "NonEscrow"
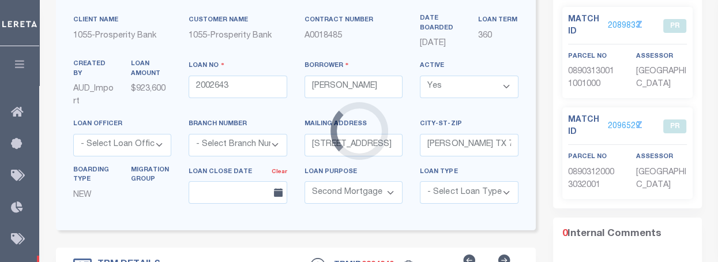
type input "[STREET_ADDRESS]"
select select
type input "[PERSON_NAME] TX 75070"
type input "1"
type input "[GEOGRAPHIC_DATA]"
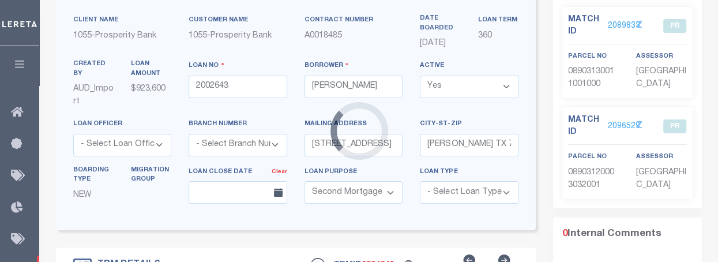
select select
type textarea "[STREET_ADDRESS][GEOGRAPHIC_DATA][PERSON_NAME], PHASE 1, THE ESTATES AT [PERSON…"
select select "10663"
select select "3998"
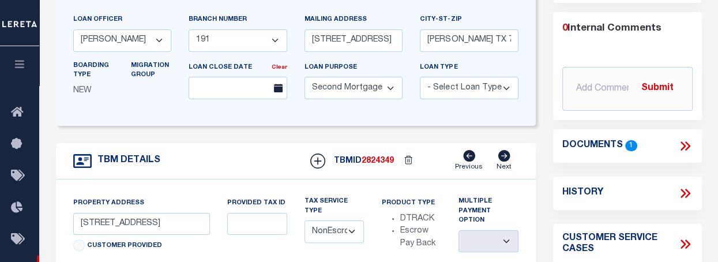
scroll to position [218, 0]
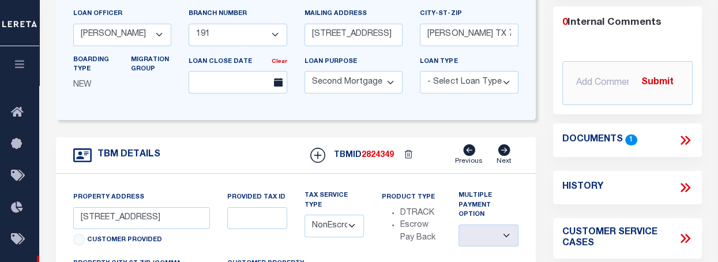
click at [683, 136] on icon at bounding box center [685, 140] width 15 height 15
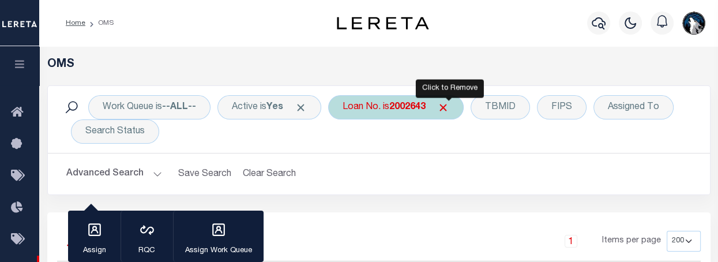
click at [449, 106] on span "Click to Remove" at bounding box center [443, 107] width 12 height 12
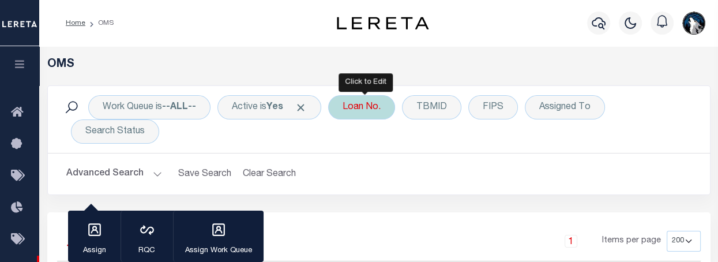
click at [374, 103] on div "Loan No." at bounding box center [361, 107] width 67 height 24
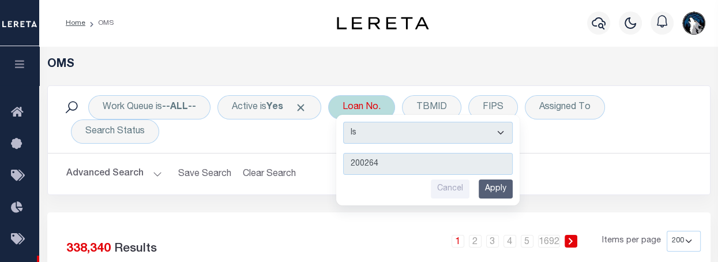
type input "2002643"
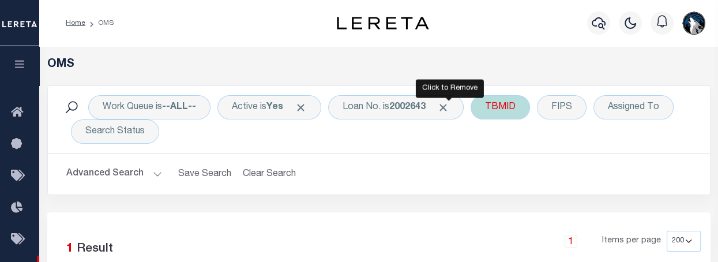
click at [449, 106] on span "Click to Remove" at bounding box center [443, 107] width 12 height 12
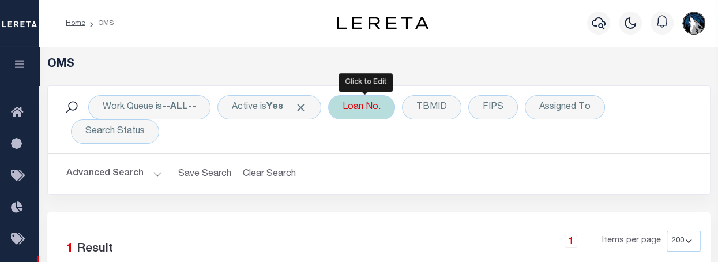
click at [381, 112] on div "Loan No." at bounding box center [361, 107] width 67 height 24
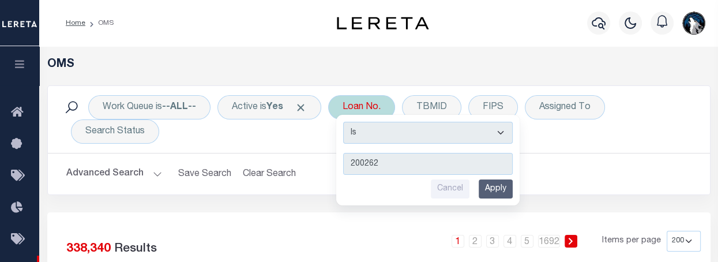
type input "2002629"
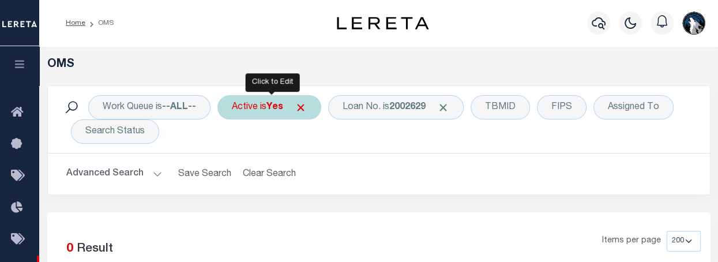
click at [292, 111] on div "Active is Yes" at bounding box center [269, 107] width 104 height 24
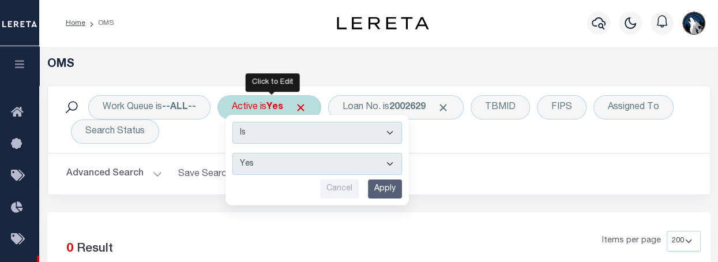
click at [391, 163] on select "Yes No" at bounding box center [317, 164] width 170 height 22
select select "false"
click at [234, 153] on select "Yes No" at bounding box center [317, 164] width 170 height 22
click at [393, 191] on input "Apply" at bounding box center [385, 188] width 34 height 19
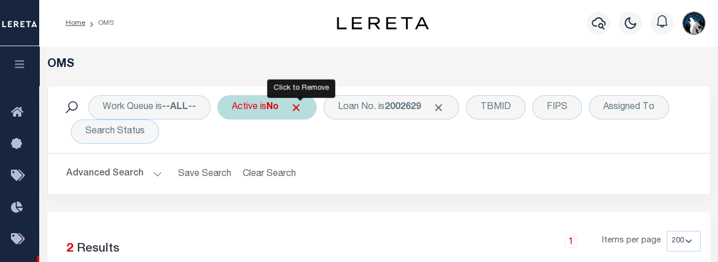
click at [296, 108] on span "Click to Remove" at bounding box center [296, 107] width 12 height 12
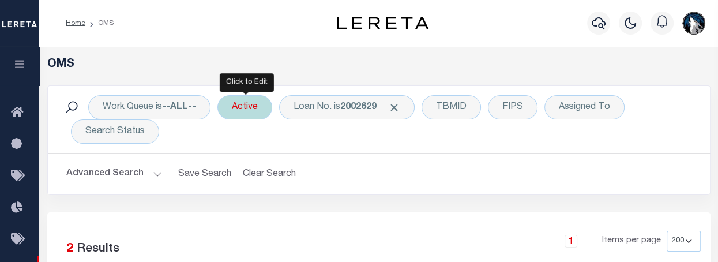
click at [251, 108] on div "Active" at bounding box center [244, 107] width 55 height 24
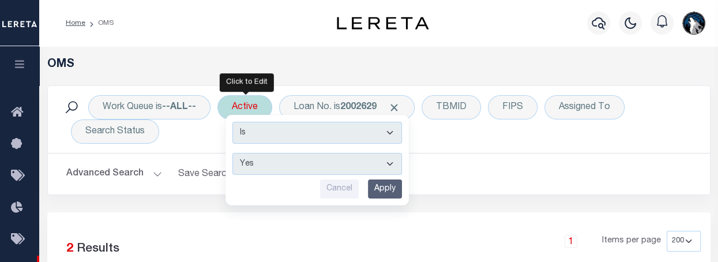
click at [392, 188] on input "Apply" at bounding box center [385, 188] width 34 height 19
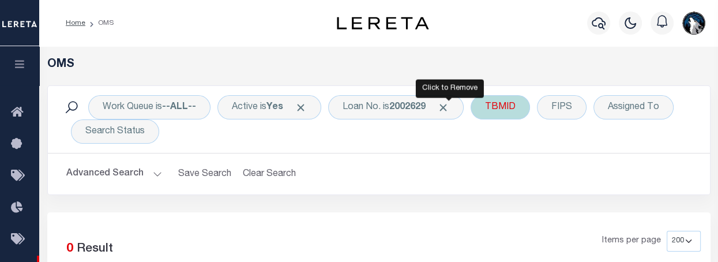
click at [449, 106] on span "Click to Remove" at bounding box center [443, 107] width 12 height 12
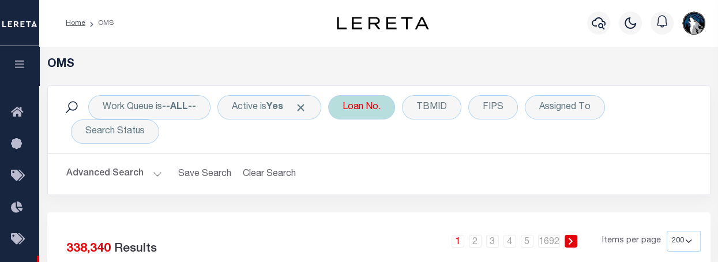
click at [364, 116] on div "Loan No." at bounding box center [361, 107] width 67 height 24
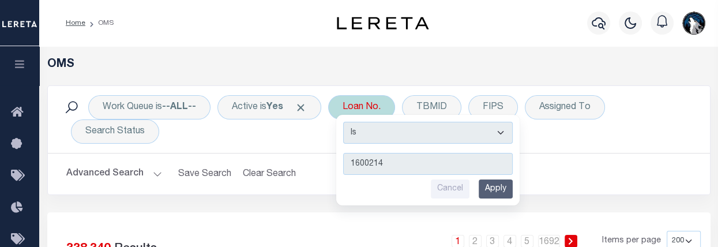
type input "16002146"
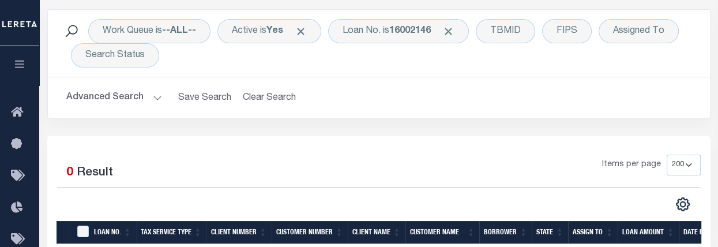
scroll to position [56, 0]
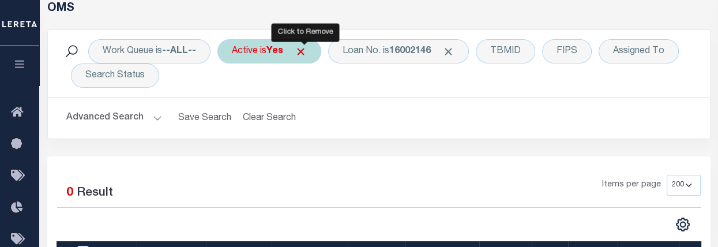
click at [304, 48] on span "Click to Remove" at bounding box center [301, 52] width 12 height 12
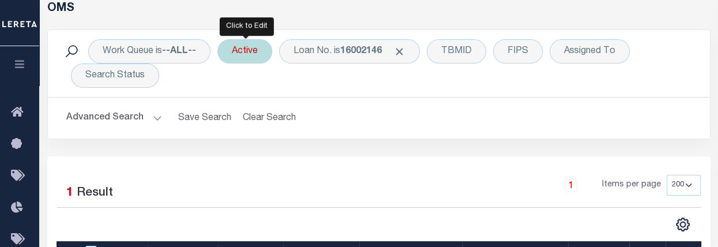
click at [257, 57] on div "Active" at bounding box center [244, 51] width 55 height 24
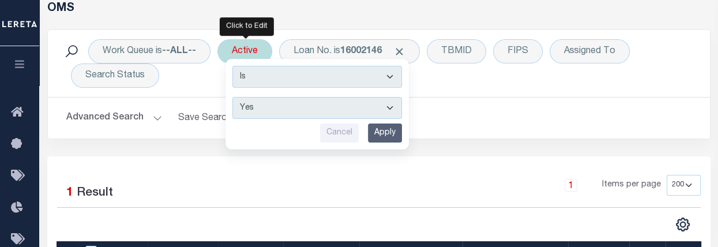
click at [390, 104] on select "Yes No" at bounding box center [317, 108] width 170 height 22
select select "false"
click at [234, 97] on select "Yes No" at bounding box center [317, 108] width 170 height 22
click at [392, 127] on input "Apply" at bounding box center [385, 132] width 34 height 19
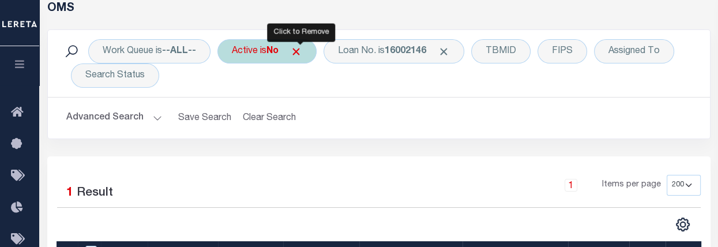
click at [302, 51] on span "Click to Remove" at bounding box center [296, 52] width 12 height 12
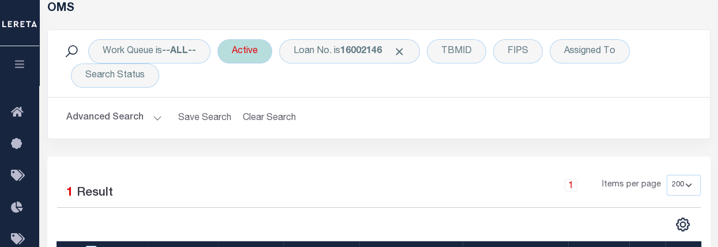
click at [264, 59] on div "Active" at bounding box center [244, 51] width 55 height 24
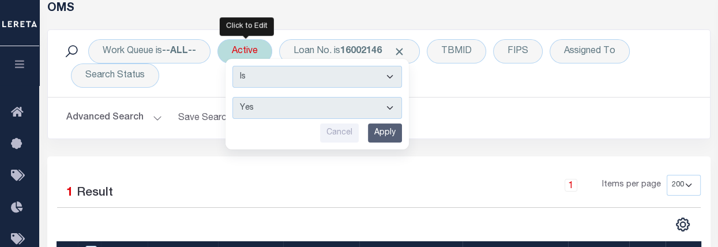
click at [381, 130] on input "Apply" at bounding box center [385, 132] width 34 height 19
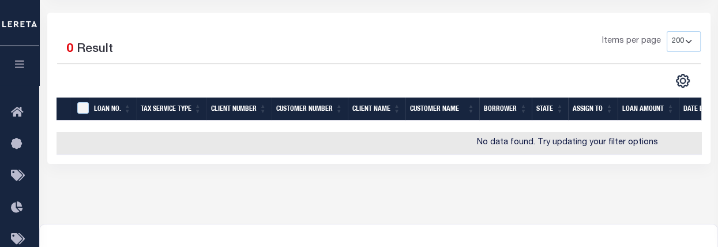
scroll to position [0, 0]
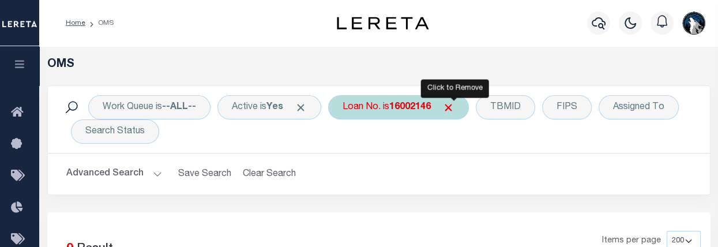
click at [454, 111] on span "Click to Remove" at bounding box center [448, 107] width 12 height 12
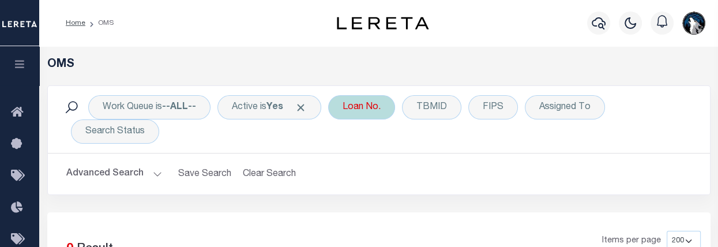
click at [377, 114] on div "Loan No." at bounding box center [361, 107] width 67 height 24
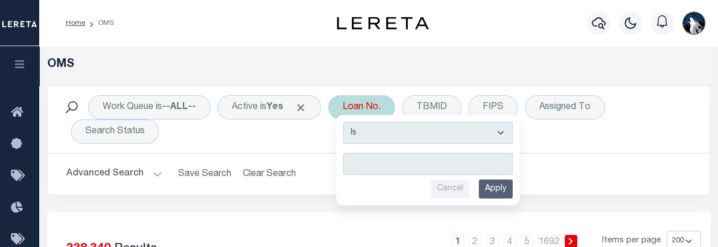
click at [382, 159] on input "text" at bounding box center [428, 164] width 170 height 22
type input "3001245"
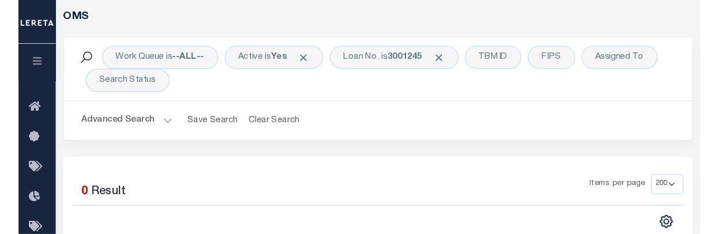
scroll to position [46, 0]
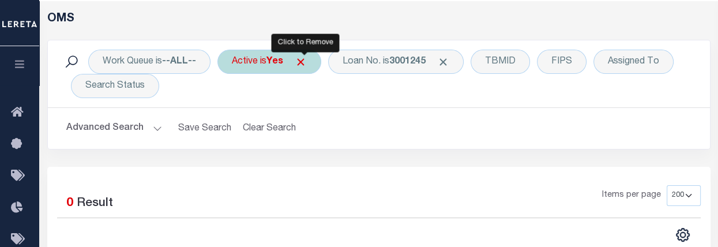
click at [298, 67] on span "Click to Remove" at bounding box center [301, 62] width 12 height 12
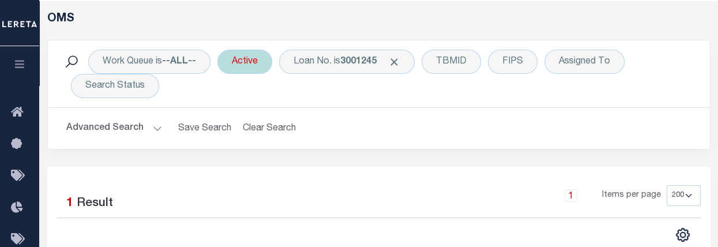
click at [262, 63] on div "Active" at bounding box center [244, 62] width 55 height 24
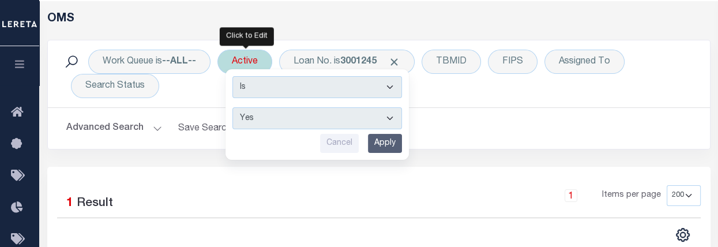
click at [393, 114] on select "Yes No" at bounding box center [317, 118] width 170 height 22
select select "false"
click at [234, 107] on select "Yes No" at bounding box center [317, 118] width 170 height 22
click at [386, 143] on input "Apply" at bounding box center [385, 143] width 34 height 19
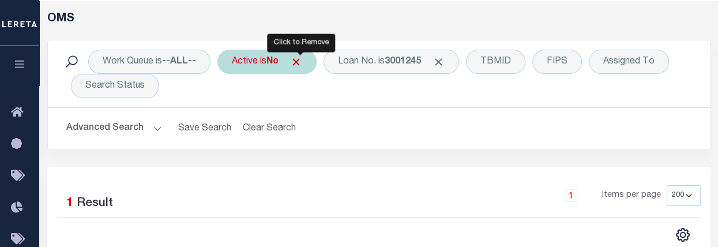
click at [302, 63] on span "Click to Remove" at bounding box center [296, 62] width 12 height 12
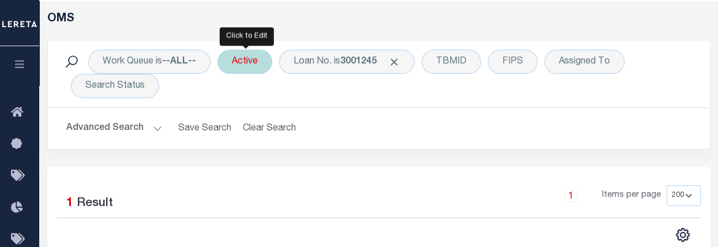
click at [263, 58] on div "Active" at bounding box center [244, 62] width 55 height 24
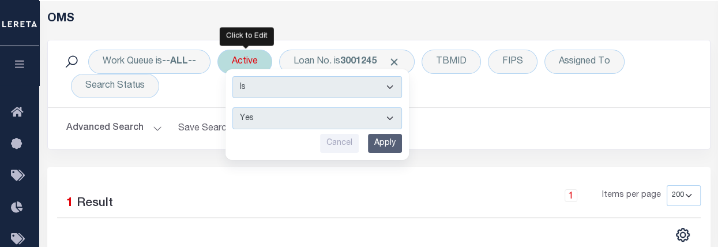
click at [385, 148] on input "Apply" at bounding box center [385, 143] width 34 height 19
